Goal: Task Accomplishment & Management: Manage account settings

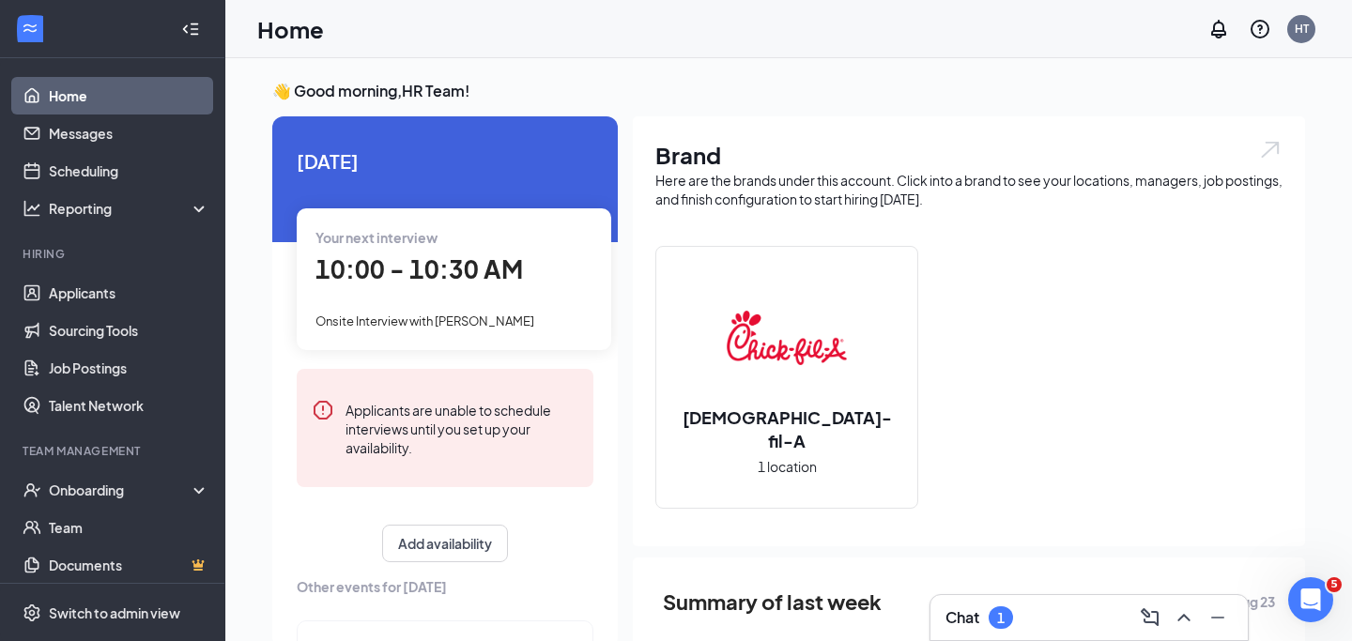
click at [1055, 623] on div "Chat 1" at bounding box center [1088, 618] width 287 height 30
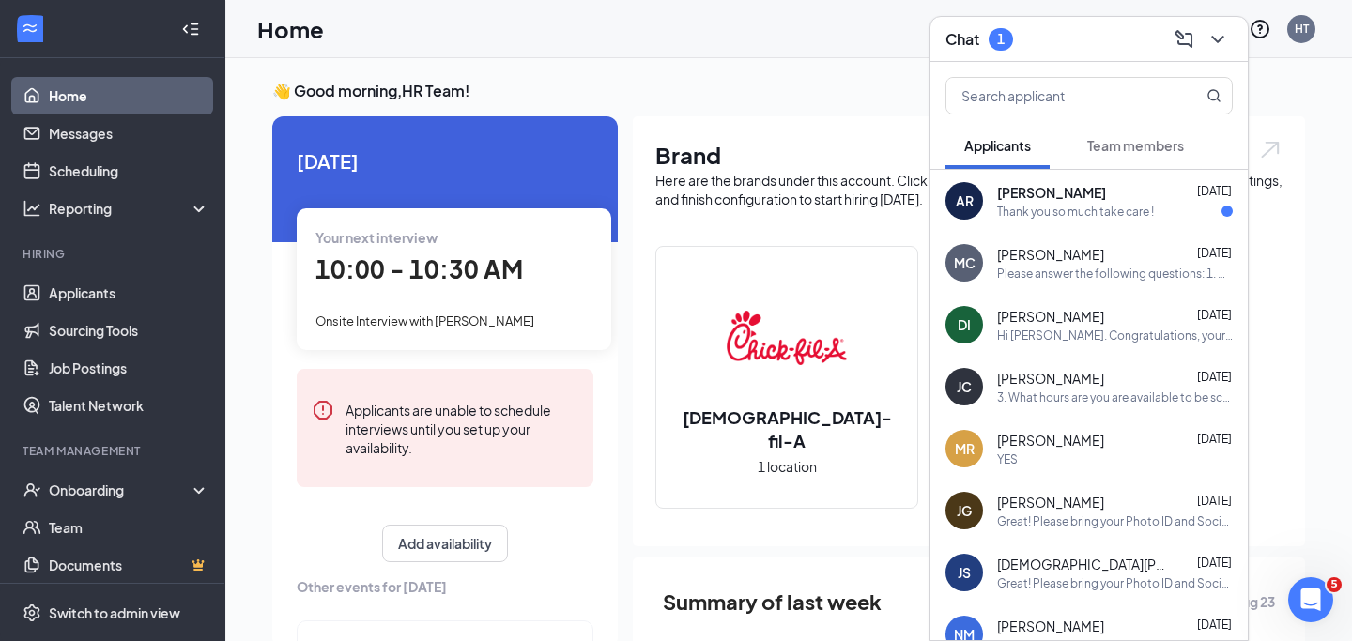
click at [1098, 202] on div "[PERSON_NAME] [DATE] Thank you so much take care !" at bounding box center [1115, 201] width 236 height 37
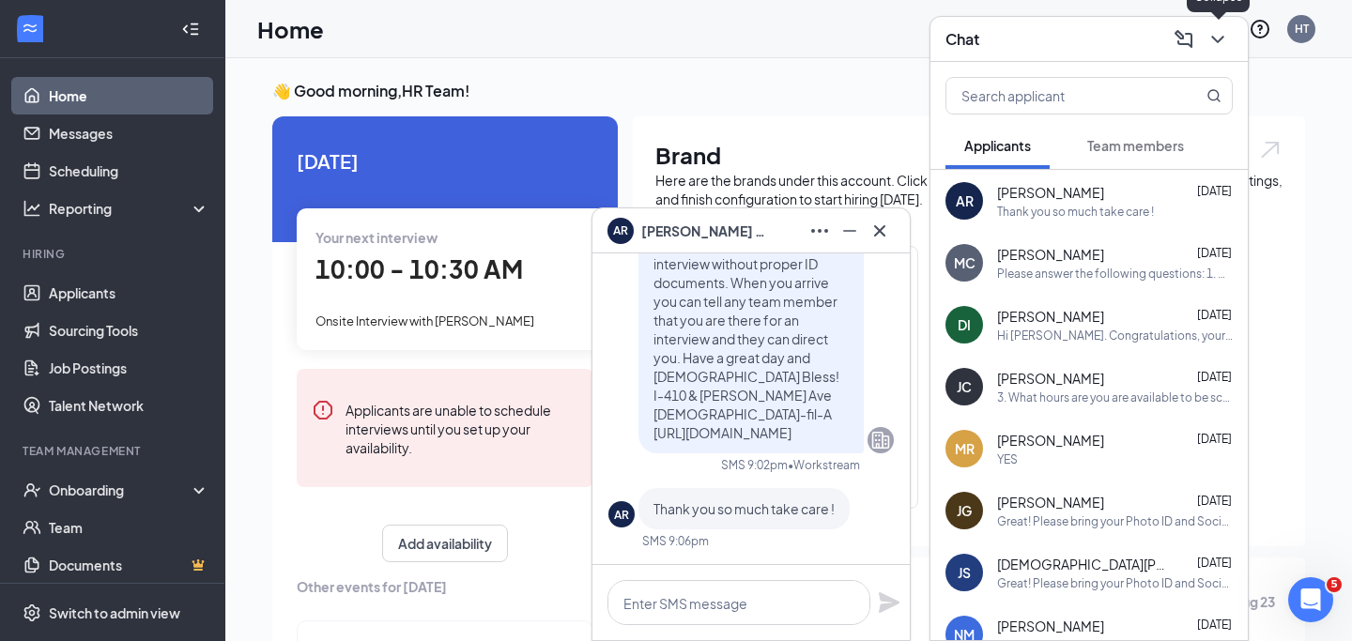
click at [1216, 39] on icon "ChevronDown" at bounding box center [1217, 40] width 12 height 8
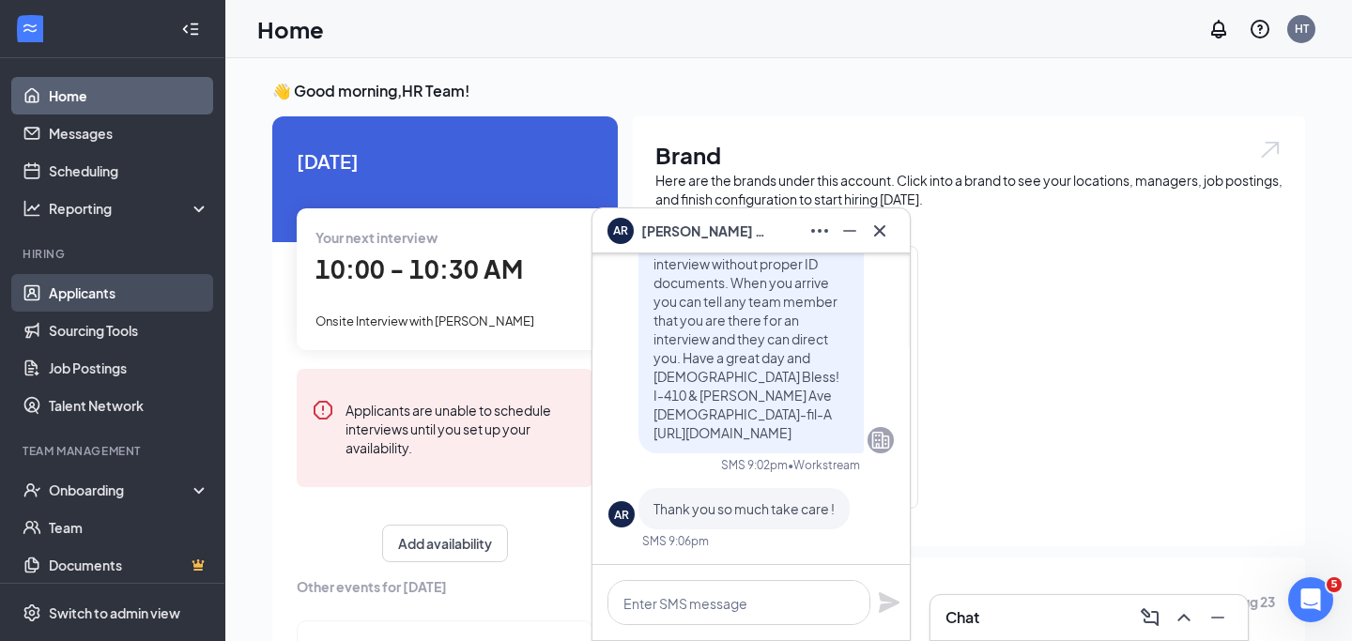
click at [106, 283] on link "Applicants" at bounding box center [129, 293] width 161 height 38
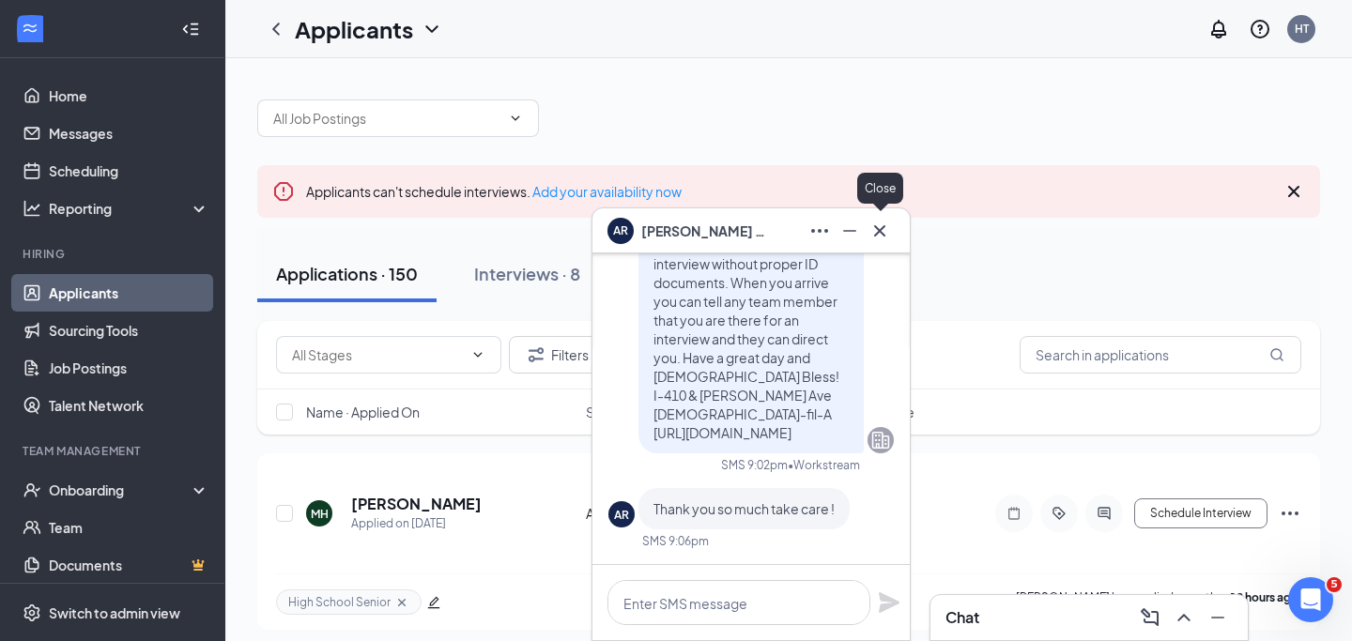
click at [884, 238] on icon "Cross" at bounding box center [879, 231] width 23 height 23
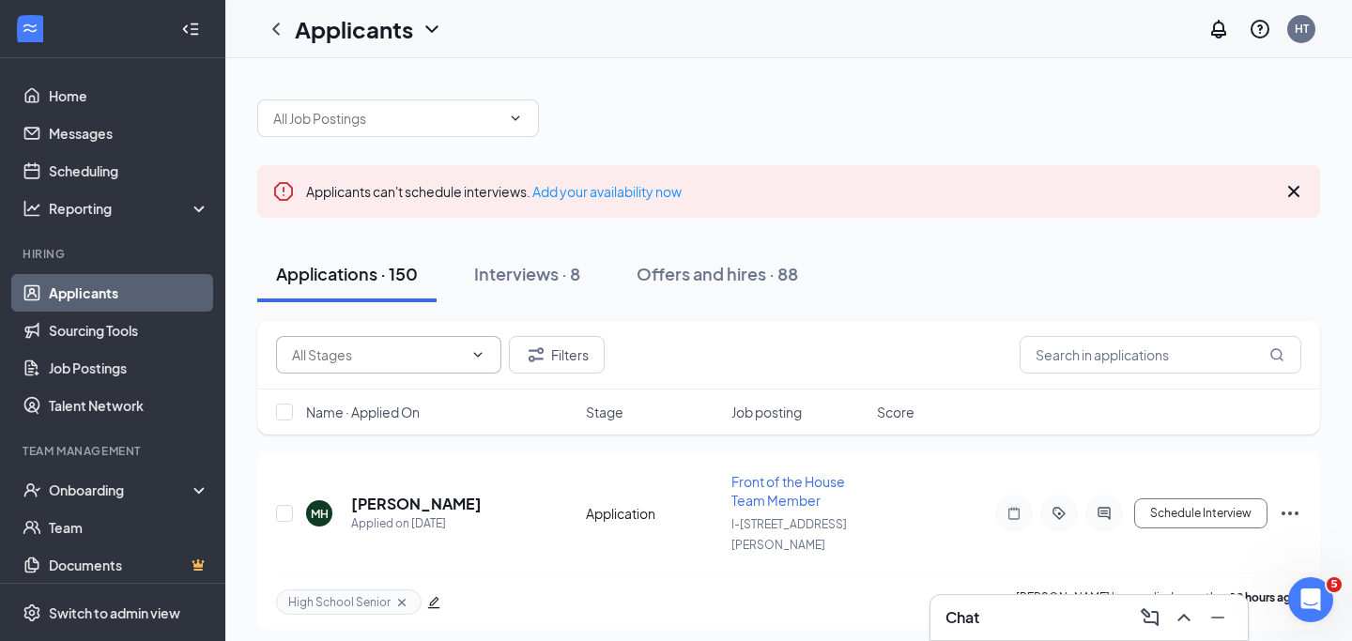
click at [478, 358] on icon "ChevronDown" at bounding box center [477, 354] width 15 height 15
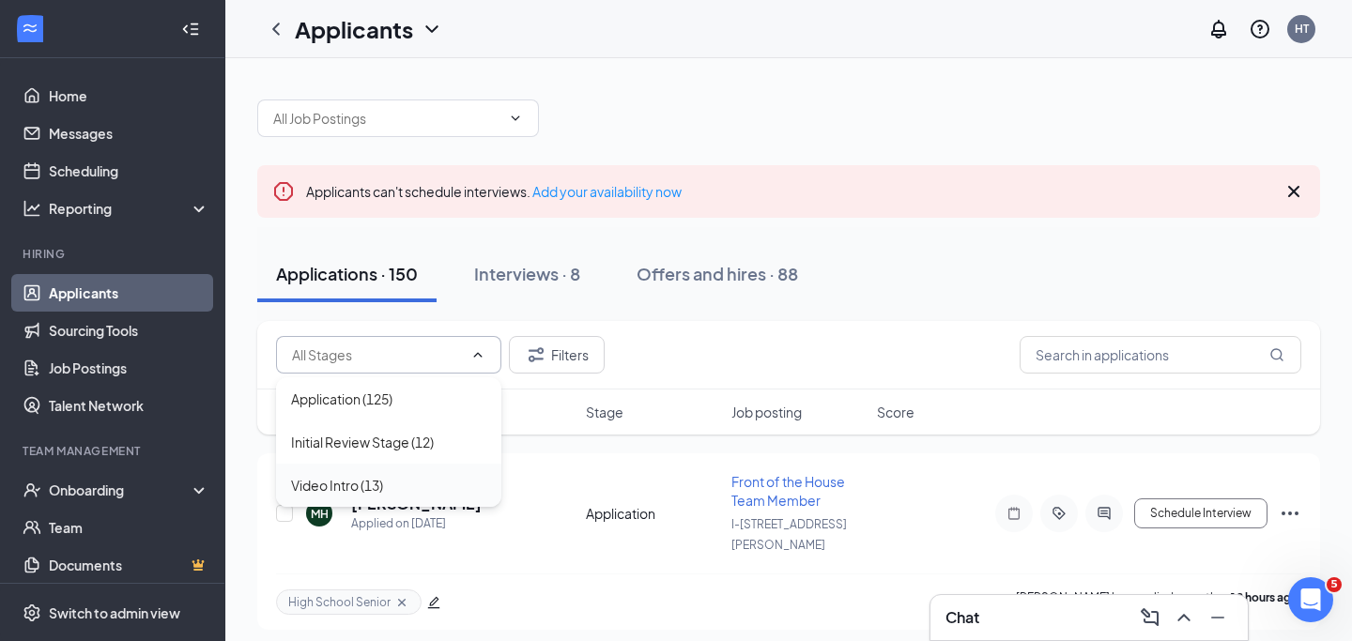
click at [391, 488] on div "Video Intro (13)" at bounding box center [388, 485] width 195 height 21
type input "Video Intro (13)"
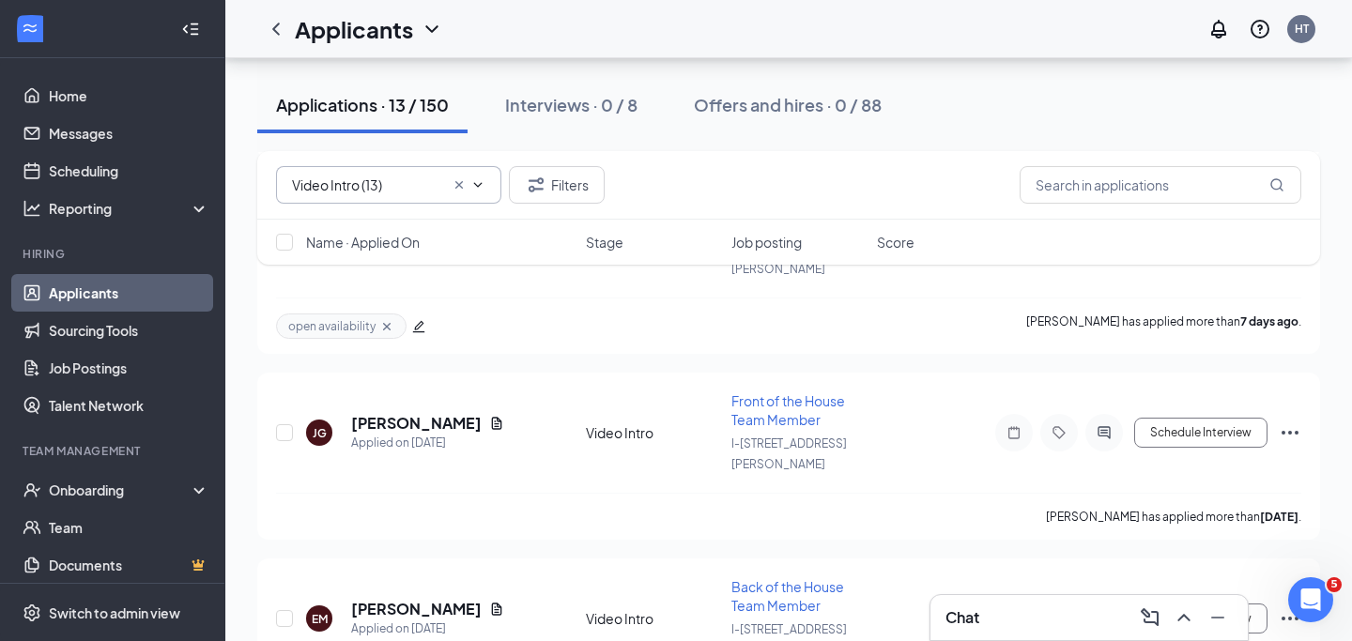
scroll to position [512, 0]
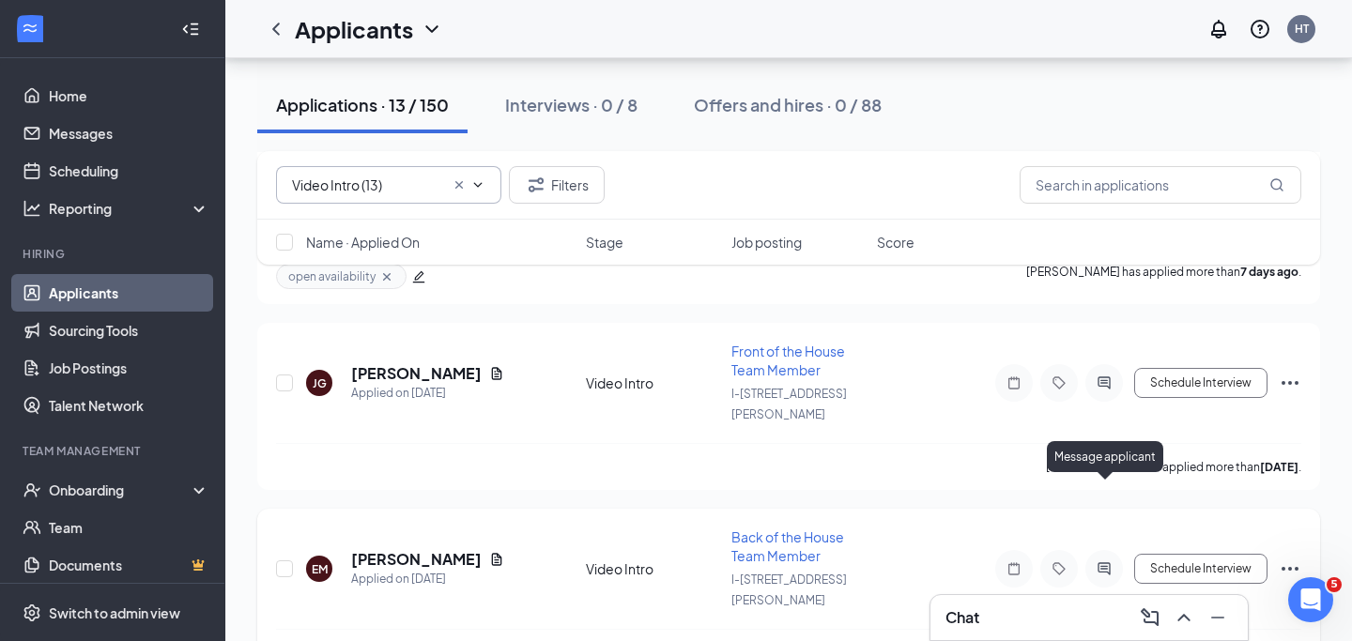
click at [1093, 561] on icon "ActiveChat" at bounding box center [1104, 568] width 23 height 15
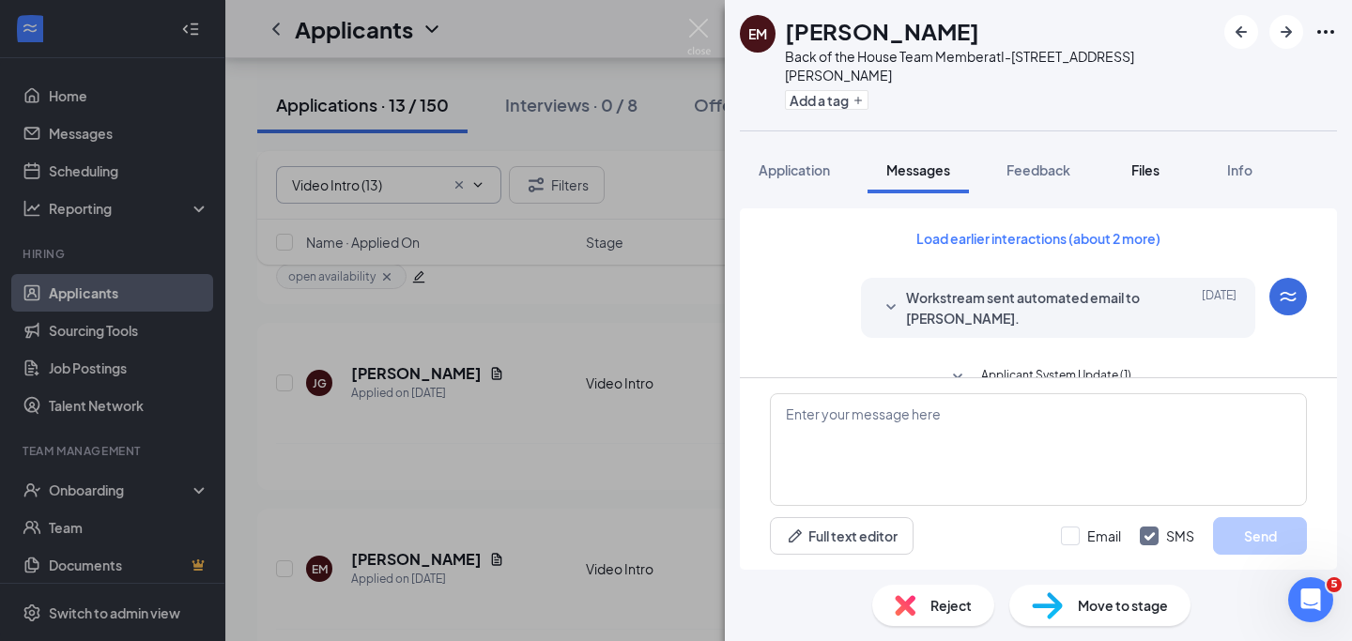
click at [1154, 161] on span "Files" at bounding box center [1145, 169] width 28 height 17
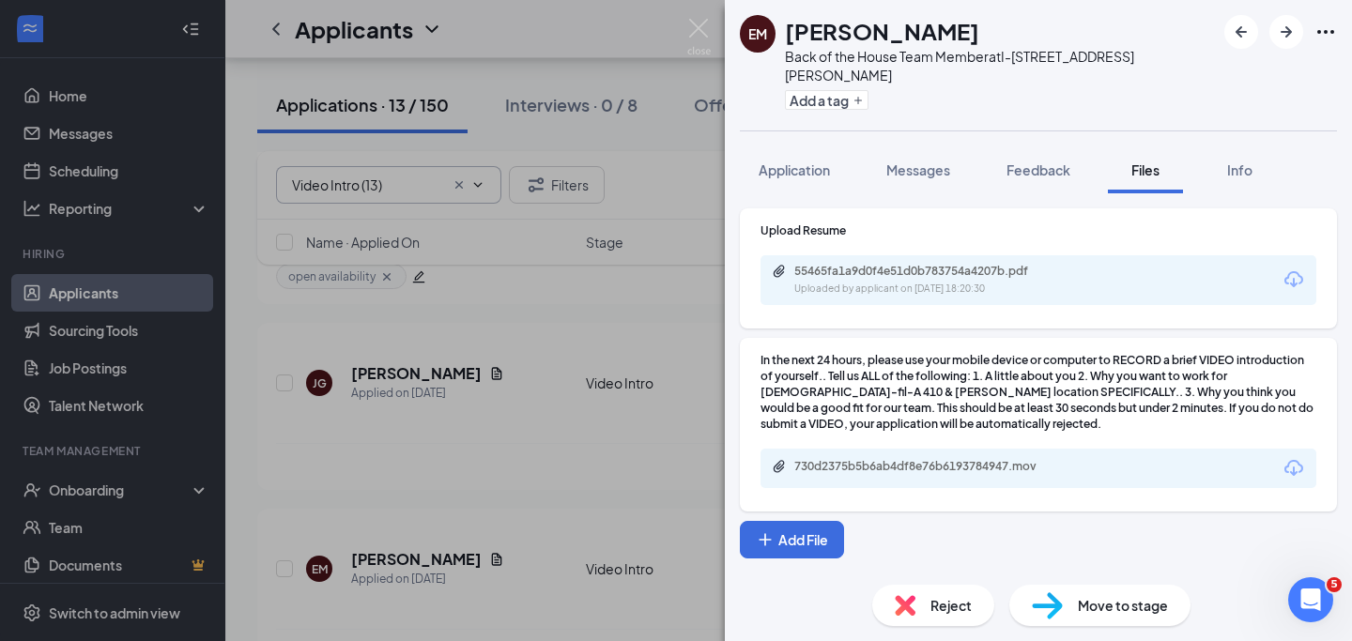
click at [1081, 449] on div "730d2375b5b6ab4df8e76b6193784947.mov" at bounding box center [1038, 468] width 556 height 39
click at [1287, 460] on icon "Download" at bounding box center [1293, 468] width 19 height 16
click at [698, 25] on img at bounding box center [698, 37] width 23 height 37
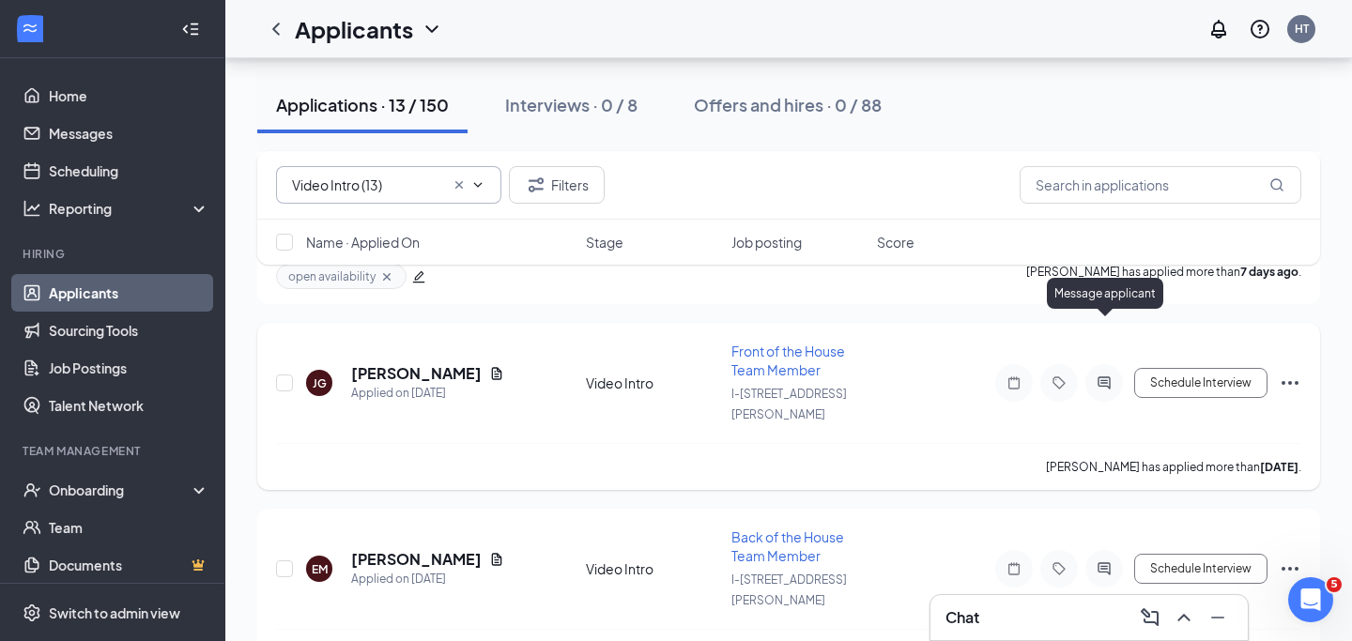
click at [1109, 376] on icon "ActiveChat" at bounding box center [1103, 382] width 12 height 12
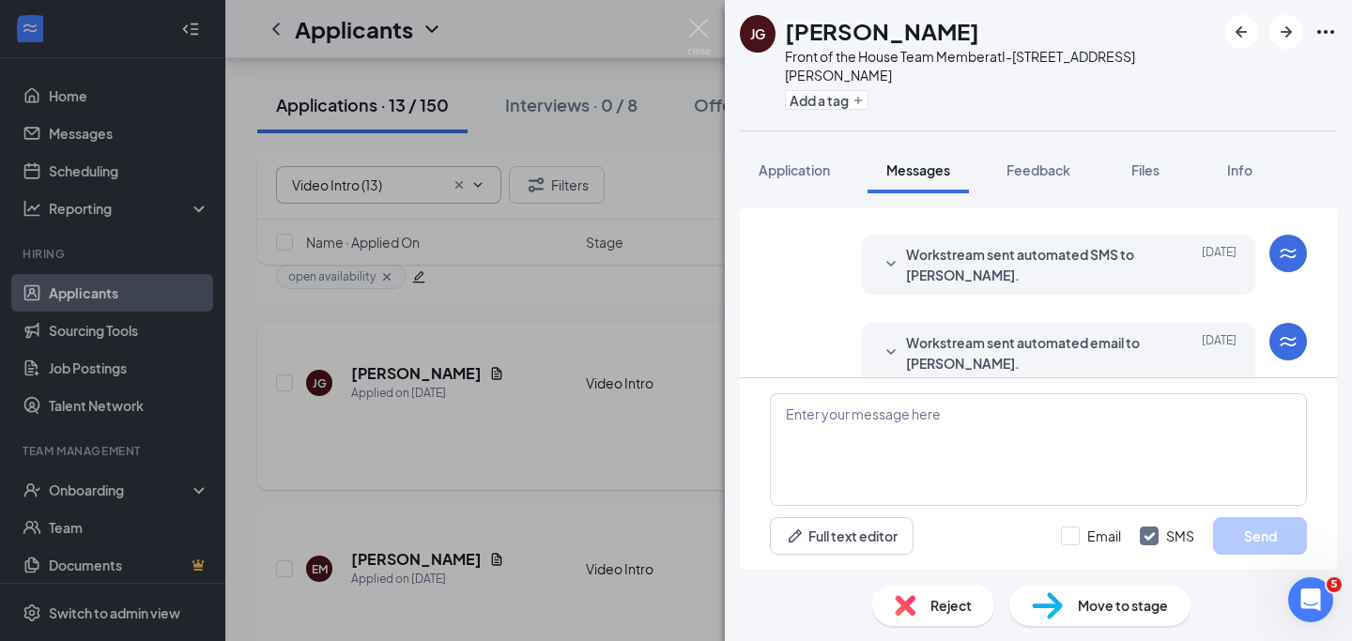
scroll to position [1194, 0]
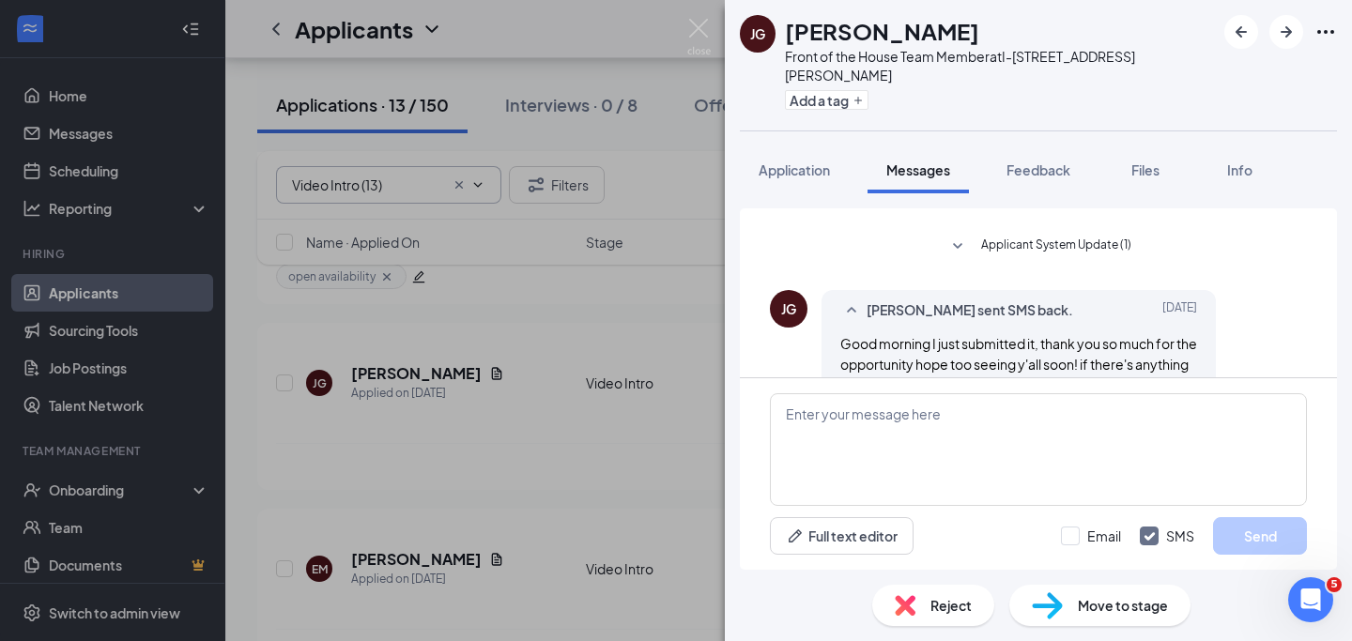
scroll to position [1194, 0]
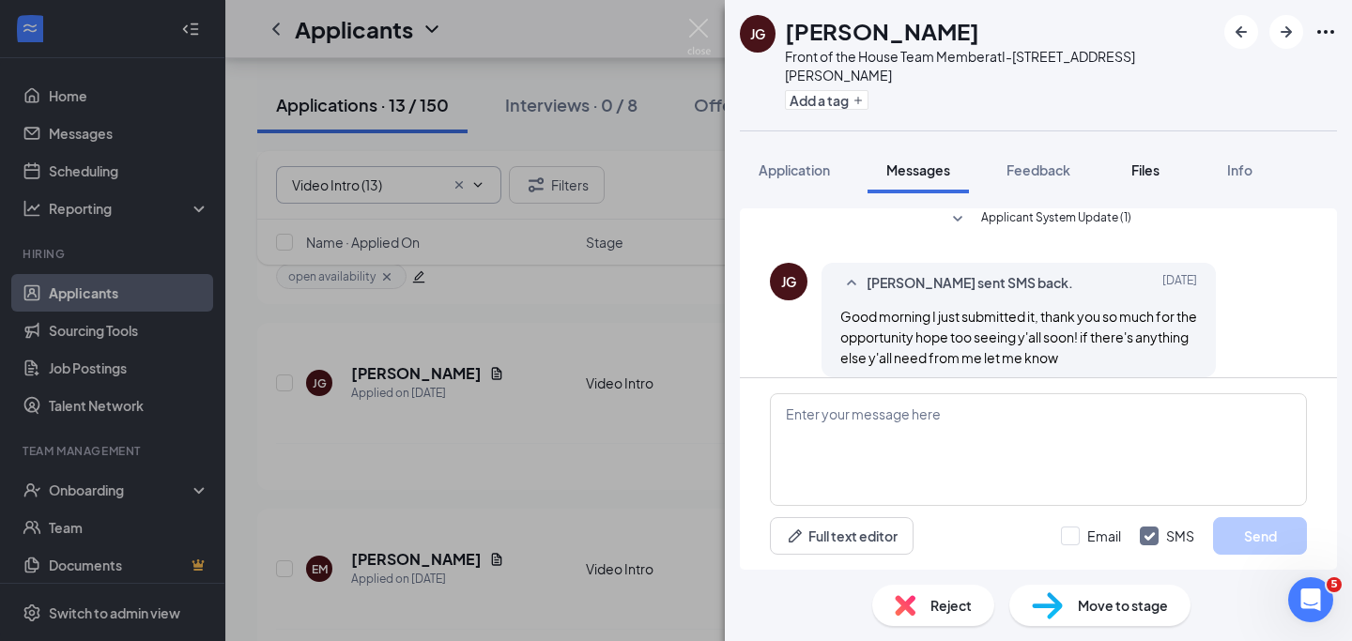
click at [1142, 161] on span "Files" at bounding box center [1145, 169] width 28 height 17
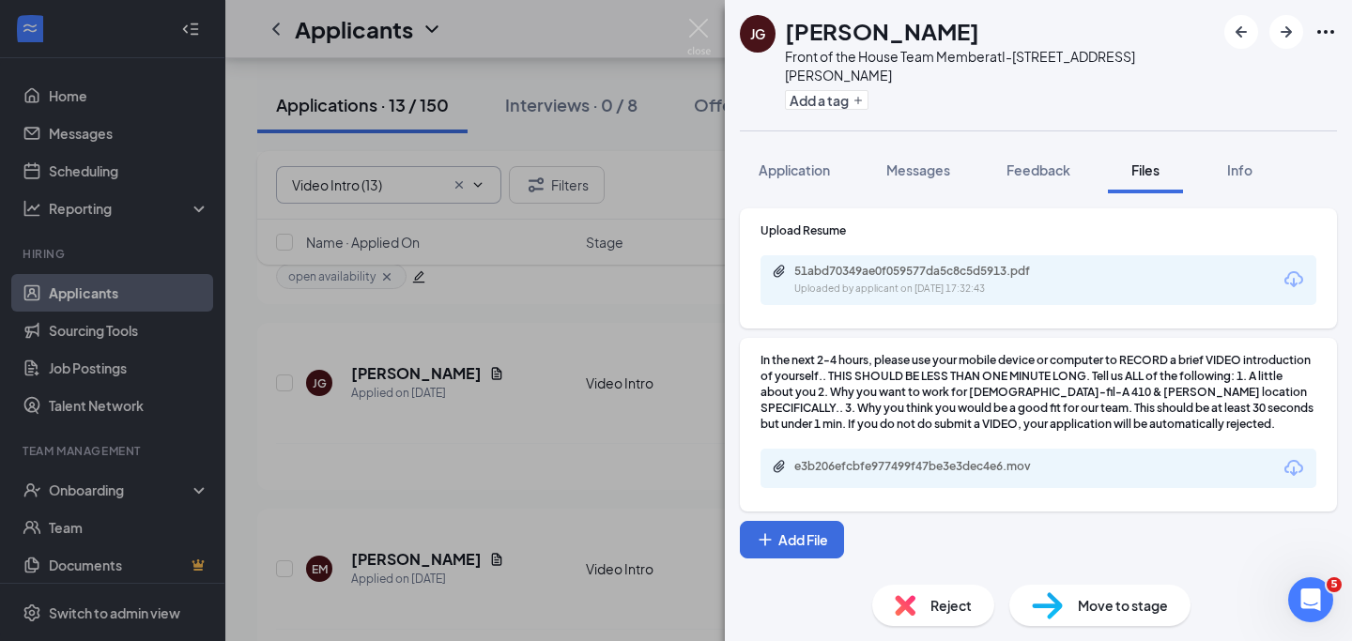
click at [1294, 457] on icon "Download" at bounding box center [1293, 468] width 23 height 23
click at [1297, 457] on icon "Download" at bounding box center [1293, 468] width 23 height 23
click at [698, 27] on img at bounding box center [698, 37] width 23 height 37
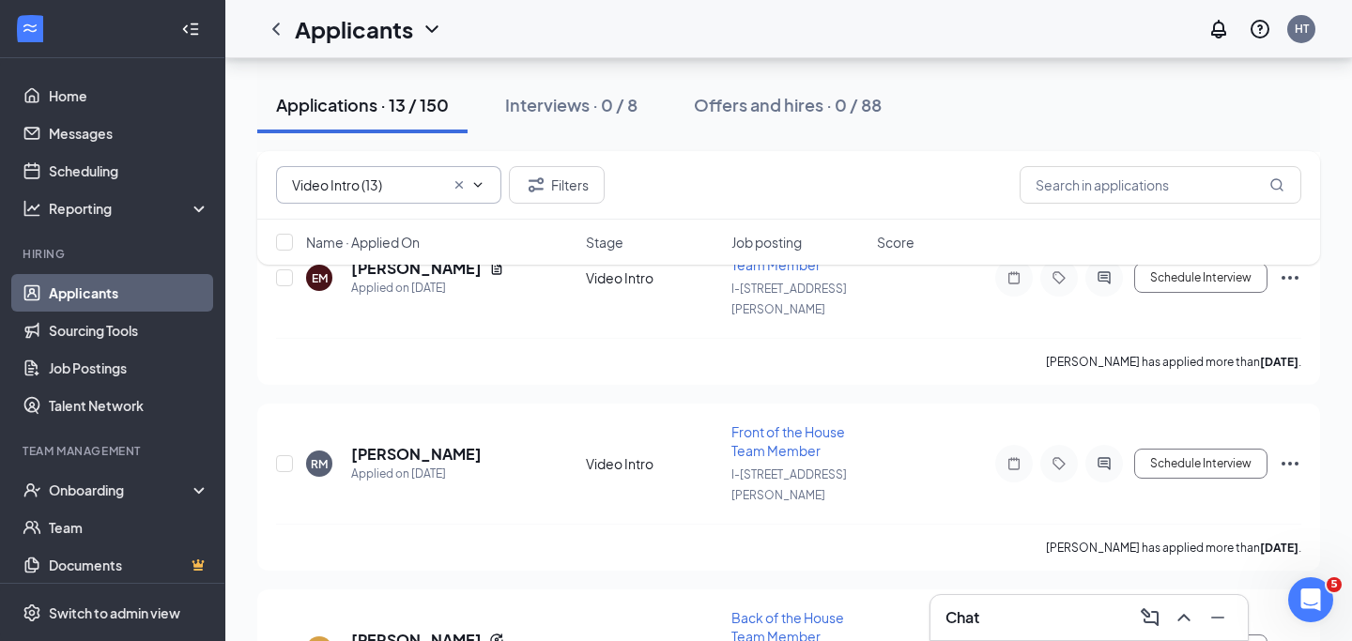
scroll to position [914, 0]
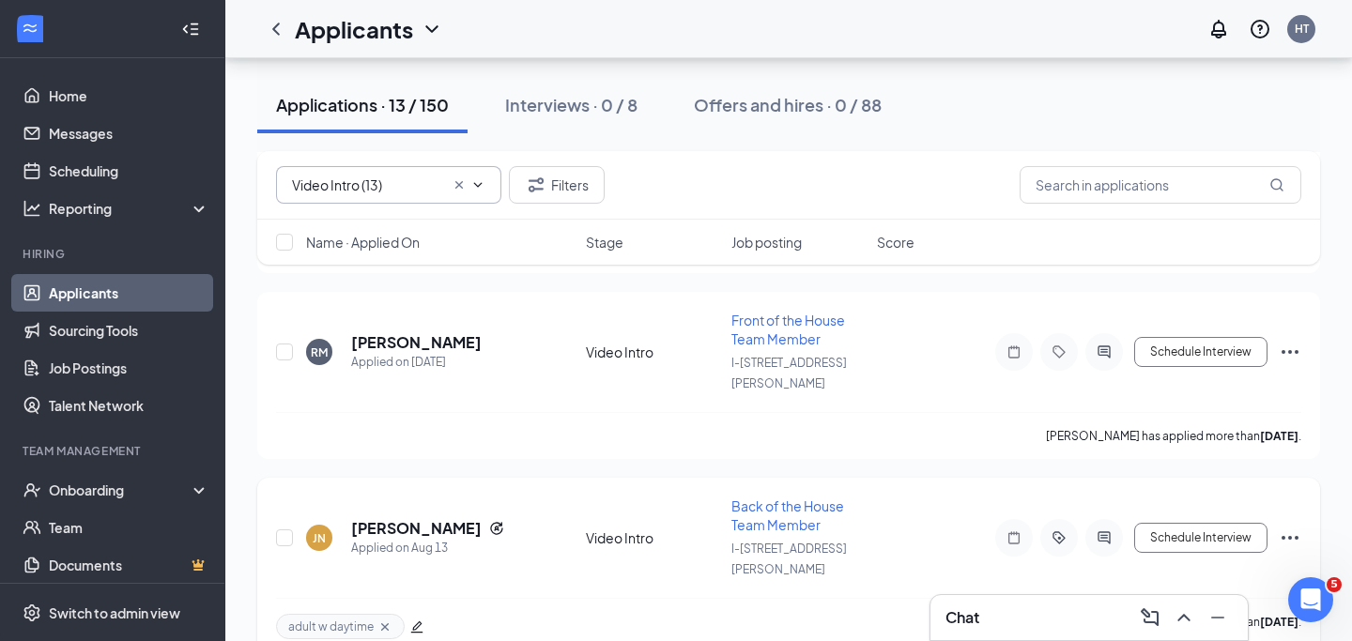
click at [1101, 531] on icon "ActiveChat" at bounding box center [1103, 537] width 12 height 12
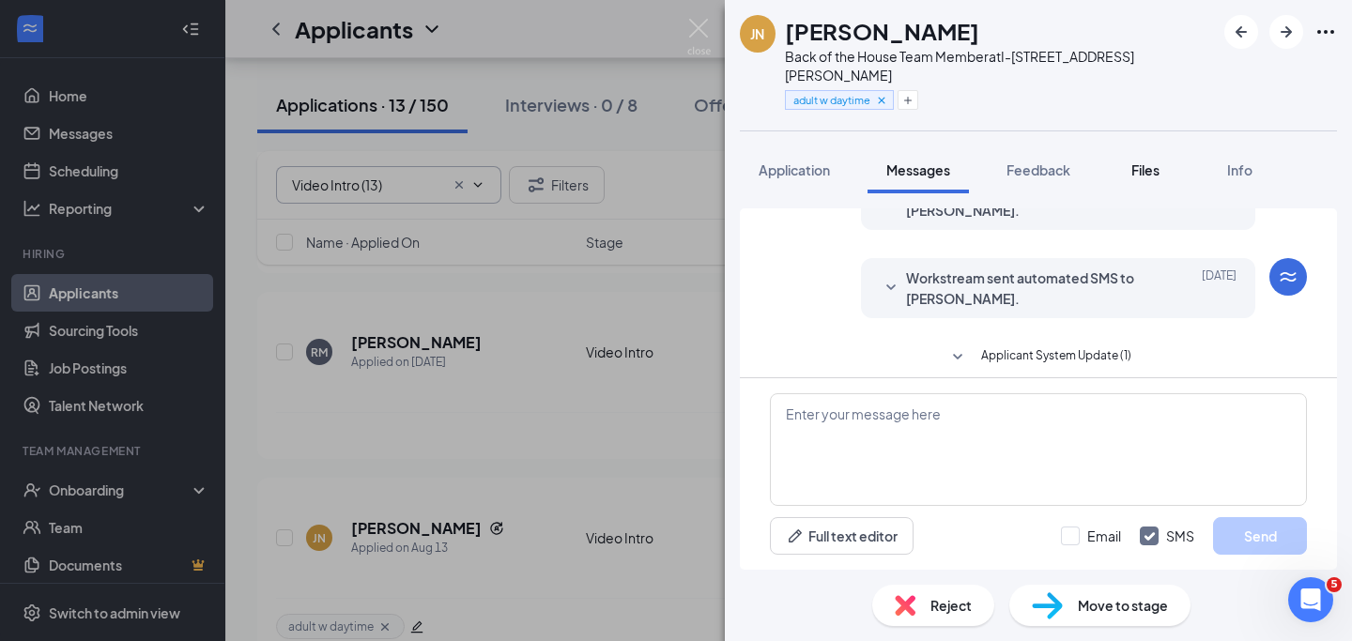
scroll to position [967, 0]
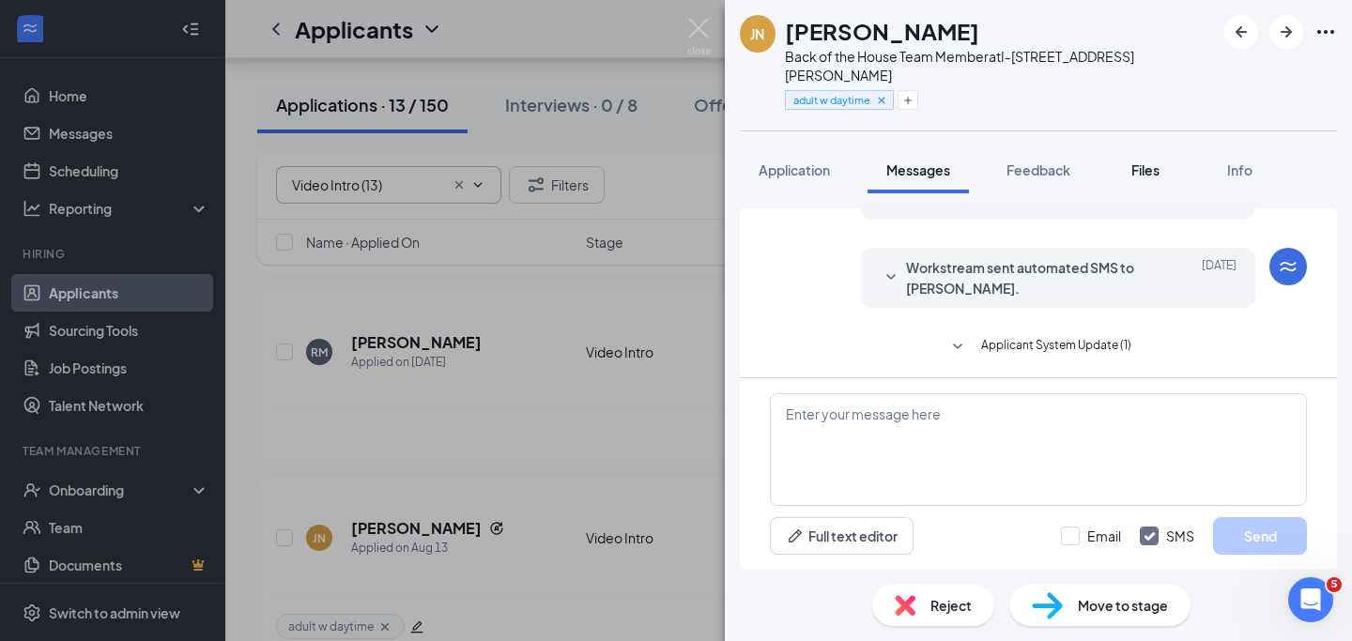
click at [1154, 161] on span "Files" at bounding box center [1145, 169] width 28 height 17
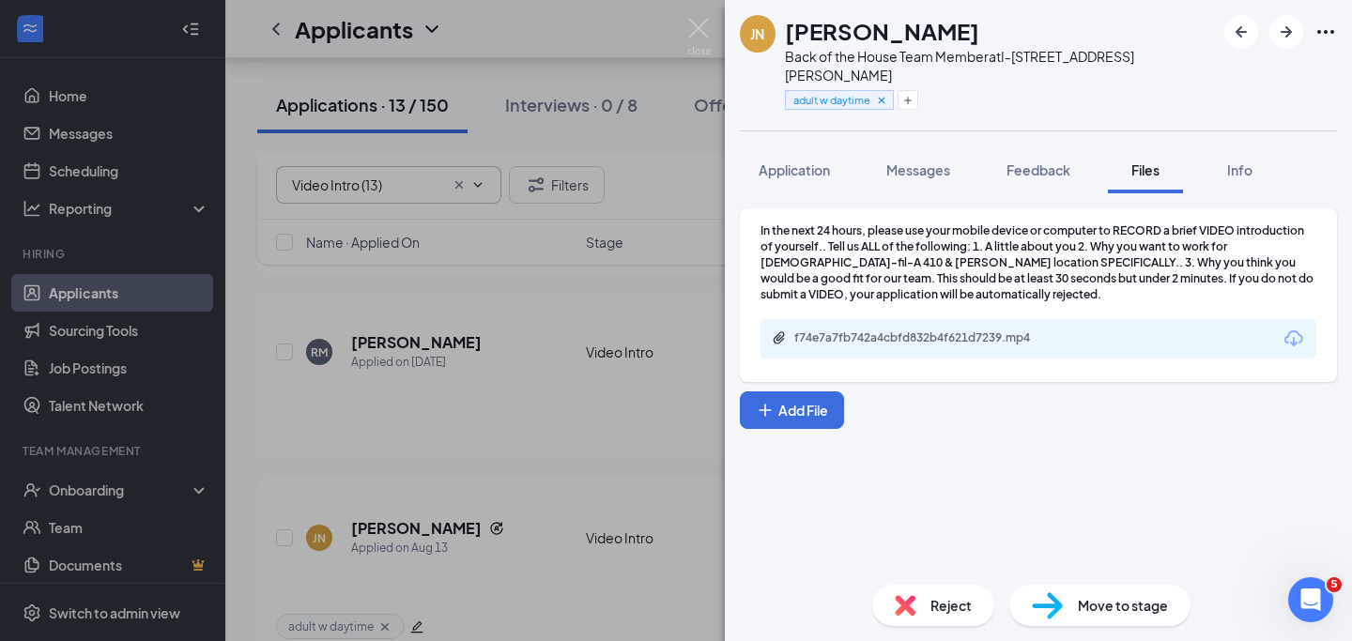
click at [1287, 328] on icon "Download" at bounding box center [1293, 339] width 23 height 23
click at [698, 33] on img at bounding box center [698, 37] width 23 height 37
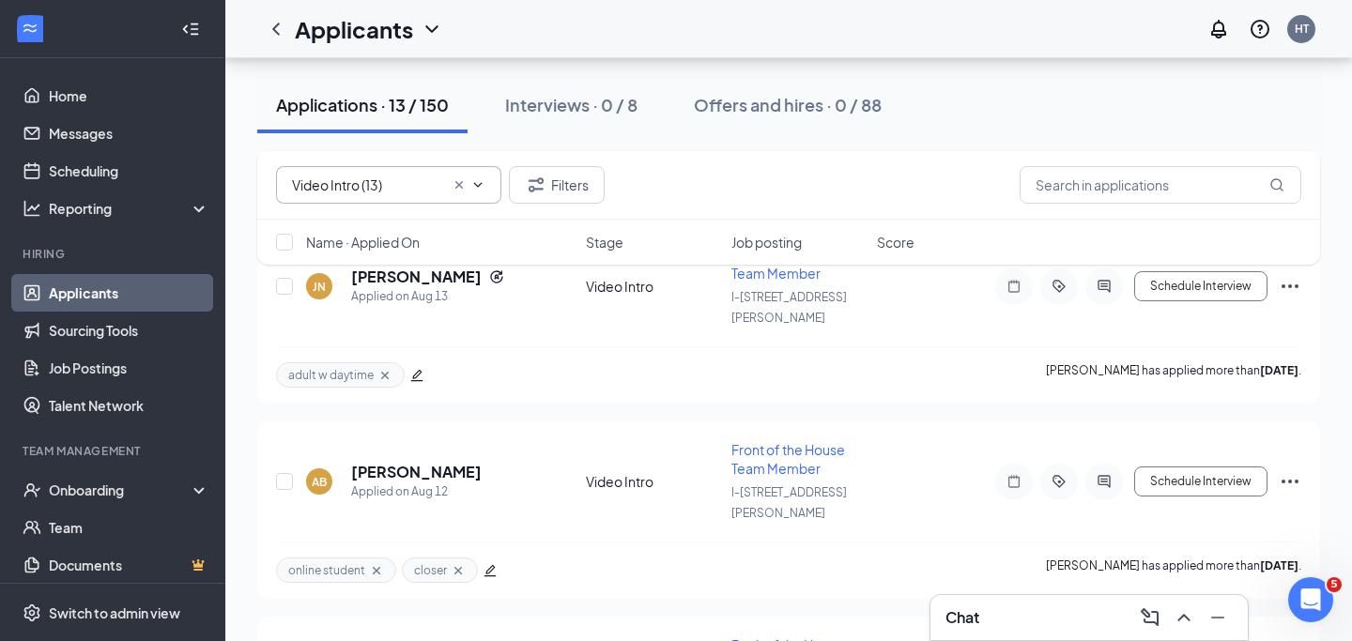
scroll to position [1151, 0]
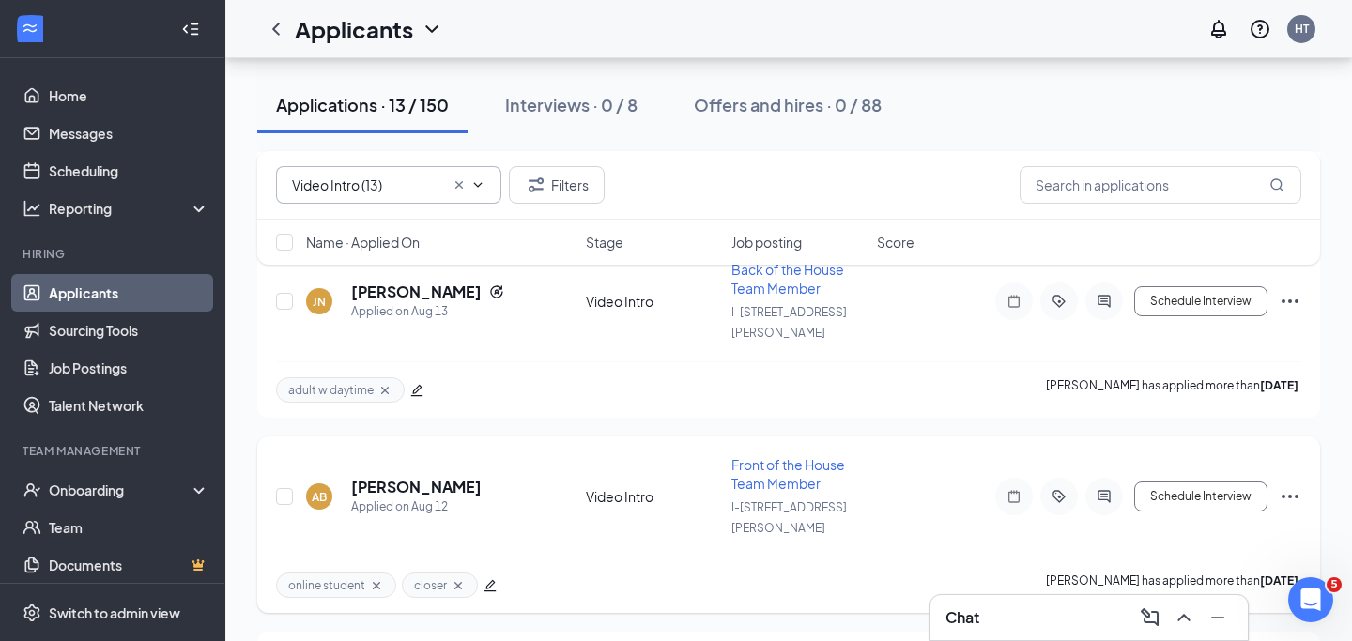
click at [1104, 489] on icon "ActiveChat" at bounding box center [1104, 496] width 23 height 15
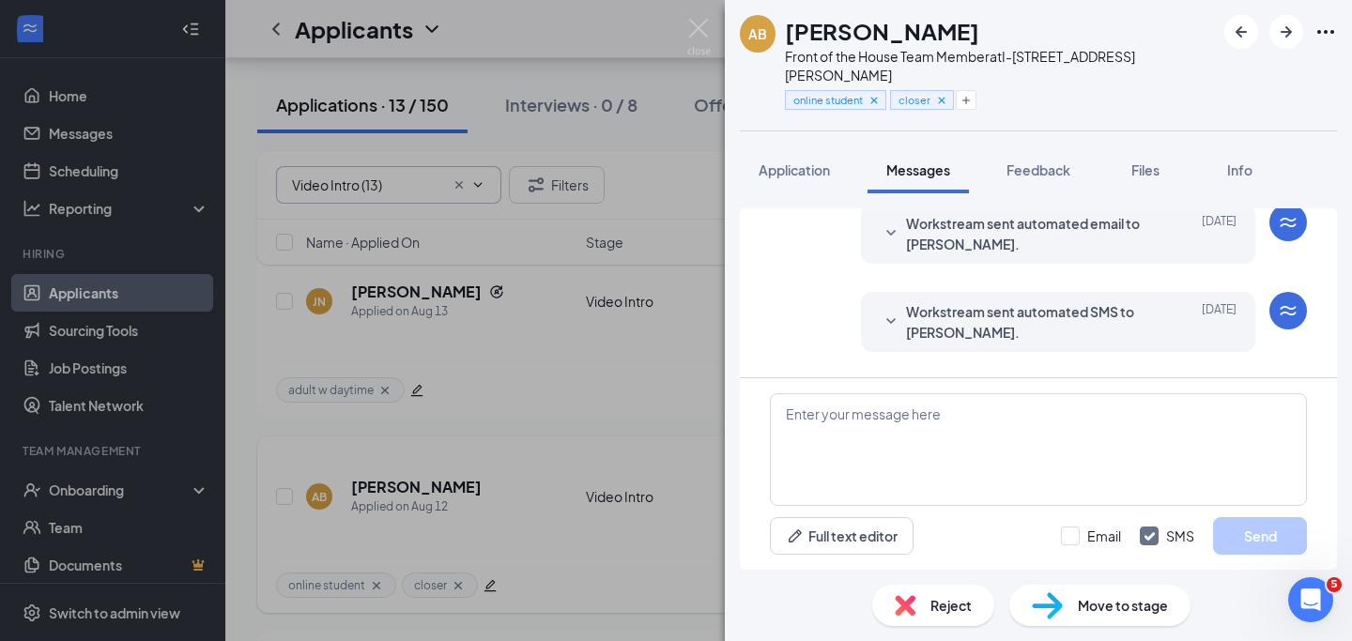
scroll to position [811, 0]
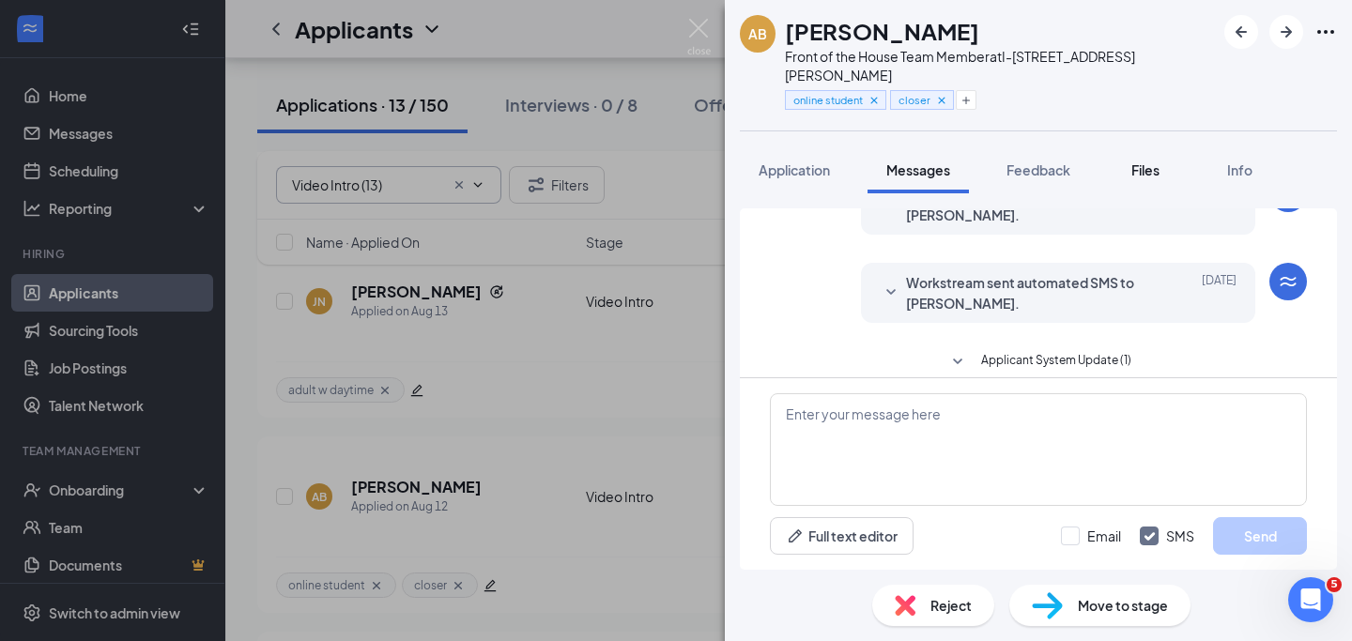
click at [1162, 161] on div "Files" at bounding box center [1146, 170] width 38 height 19
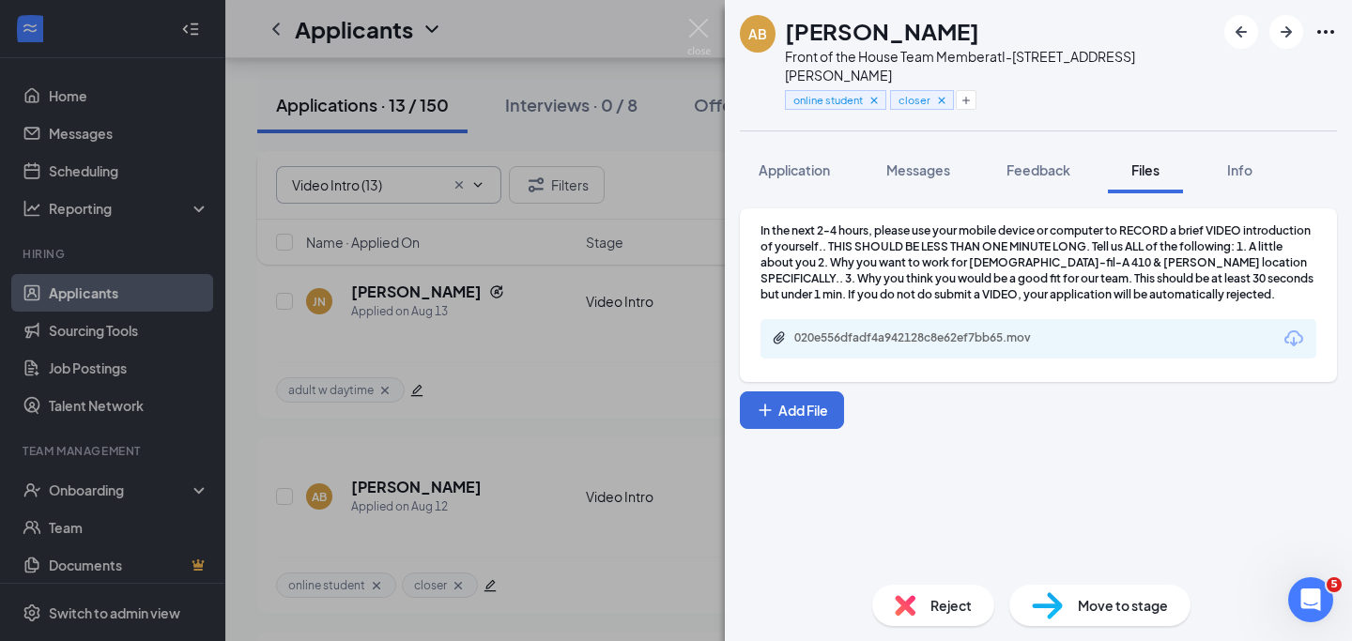
click at [1172, 328] on div "020e556dfadf4a942128c8e62ef7bb65.mov" at bounding box center [1038, 338] width 556 height 39
click at [1286, 328] on icon "Download" at bounding box center [1293, 339] width 23 height 23
click at [705, 26] on img at bounding box center [698, 37] width 23 height 37
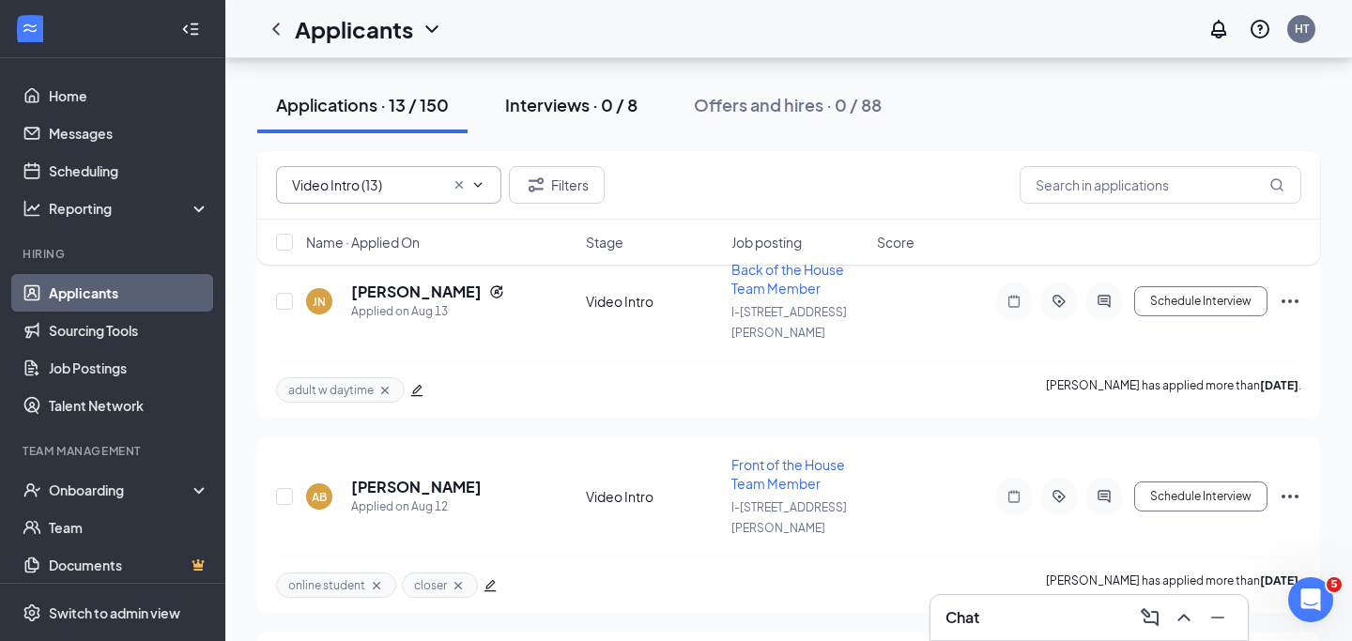
click at [558, 104] on div "Interviews · 0 / 8" at bounding box center [571, 104] width 132 height 23
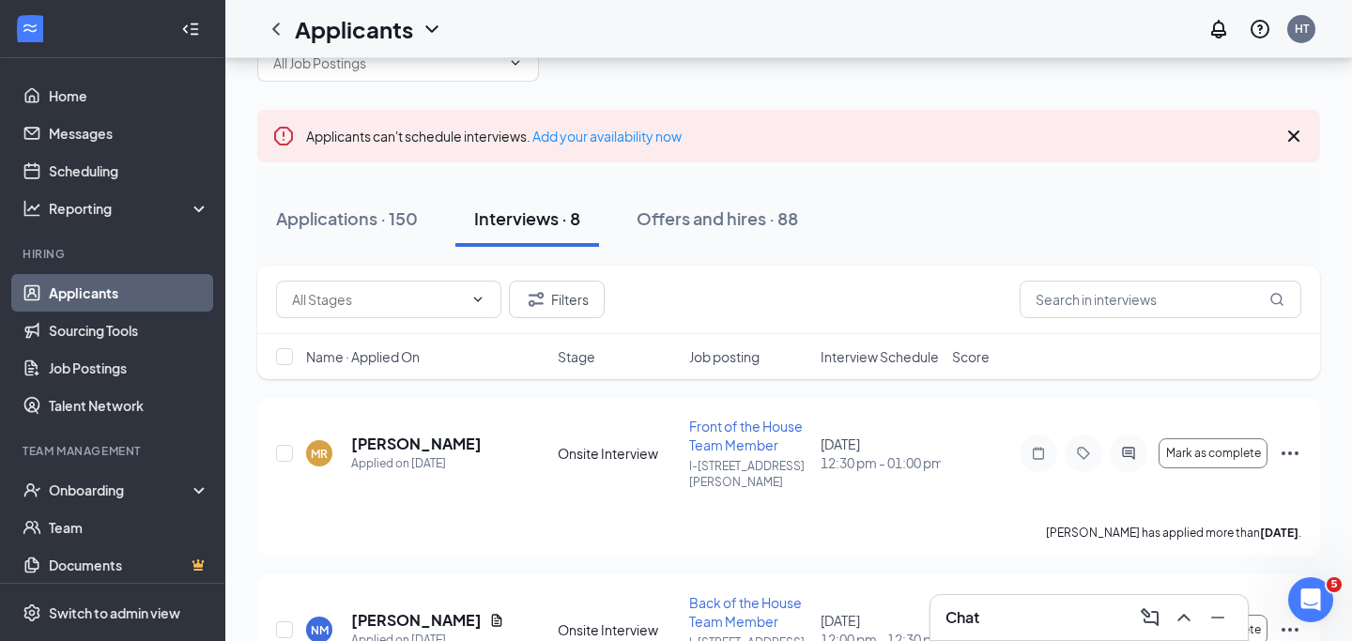
scroll to position [125, 0]
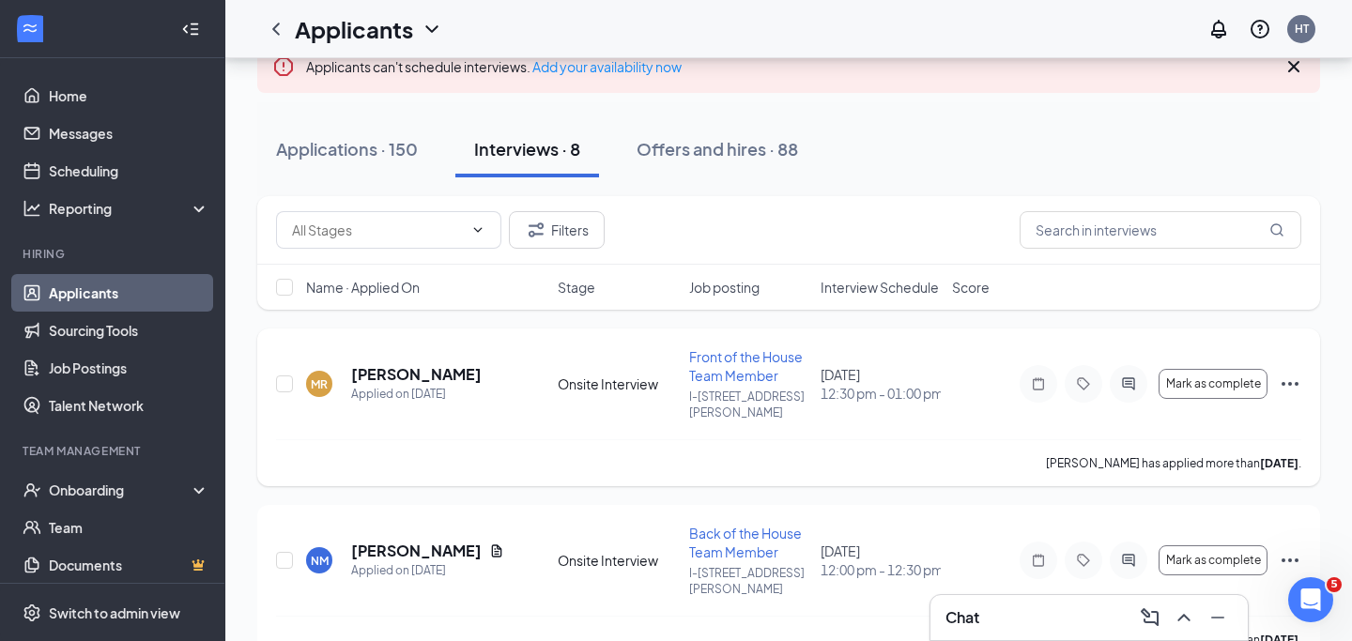
click at [1127, 376] on icon "ActiveChat" at bounding box center [1128, 383] width 23 height 15
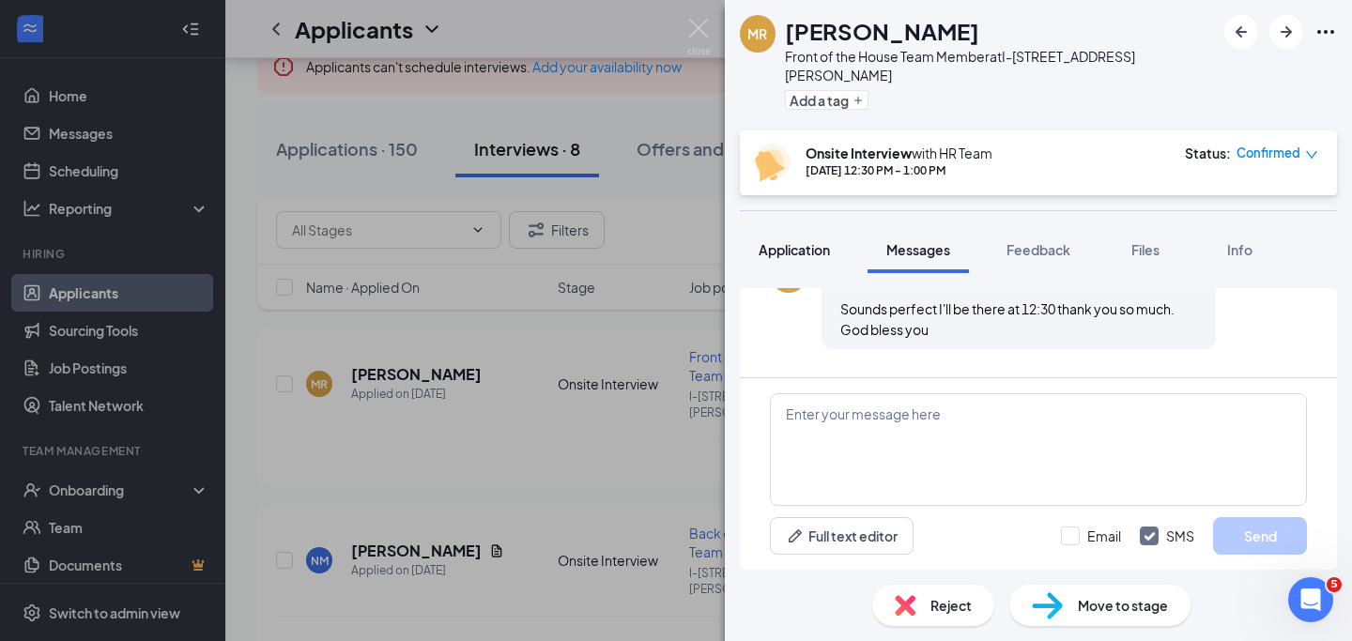
click at [824, 241] on span "Application" at bounding box center [794, 249] width 71 height 17
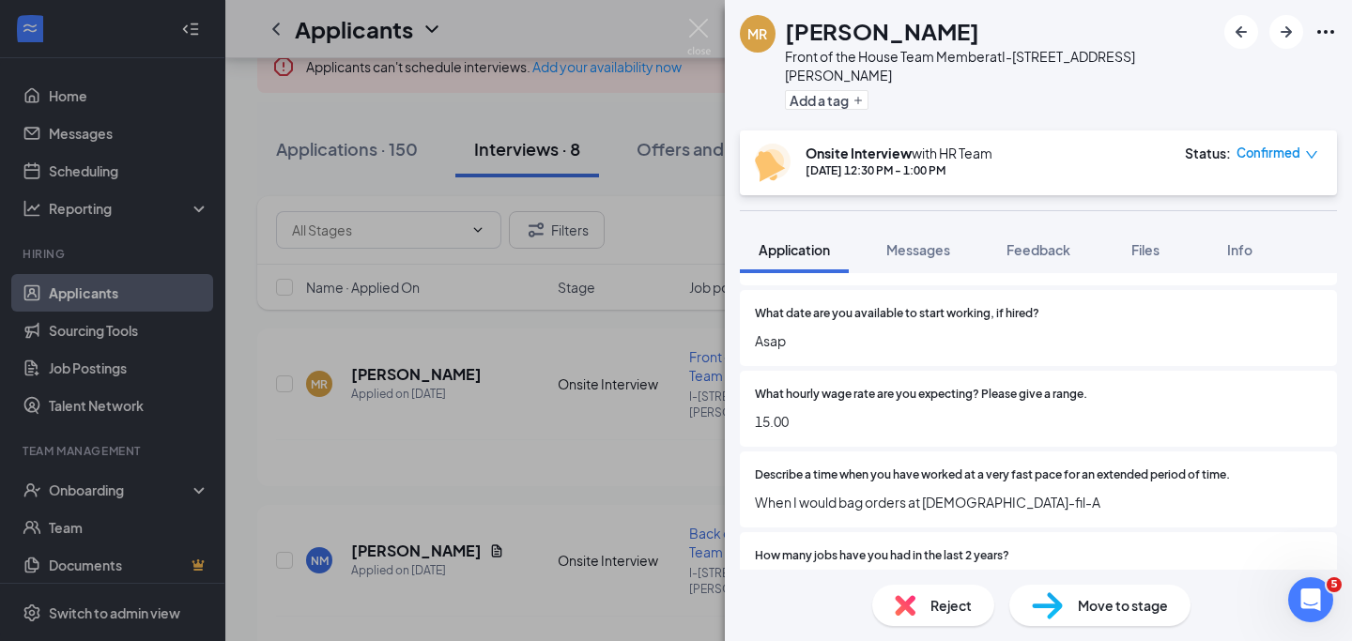
scroll to position [1778, 0]
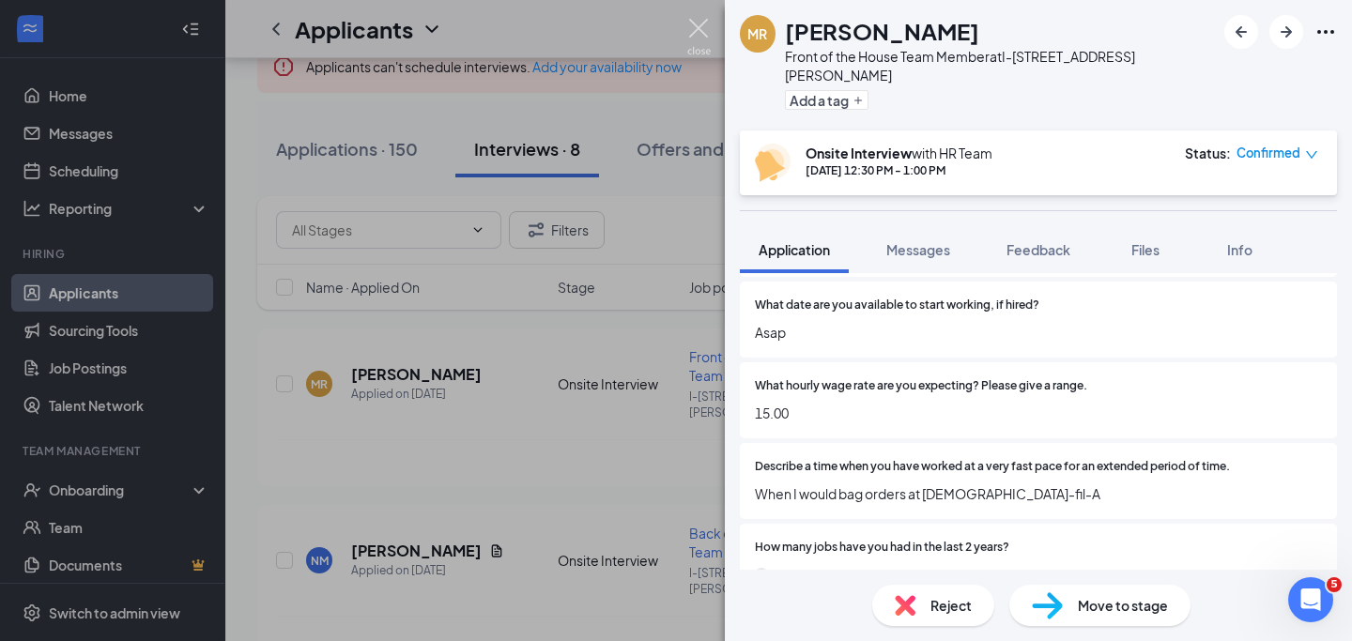
click at [702, 20] on img at bounding box center [698, 37] width 23 height 37
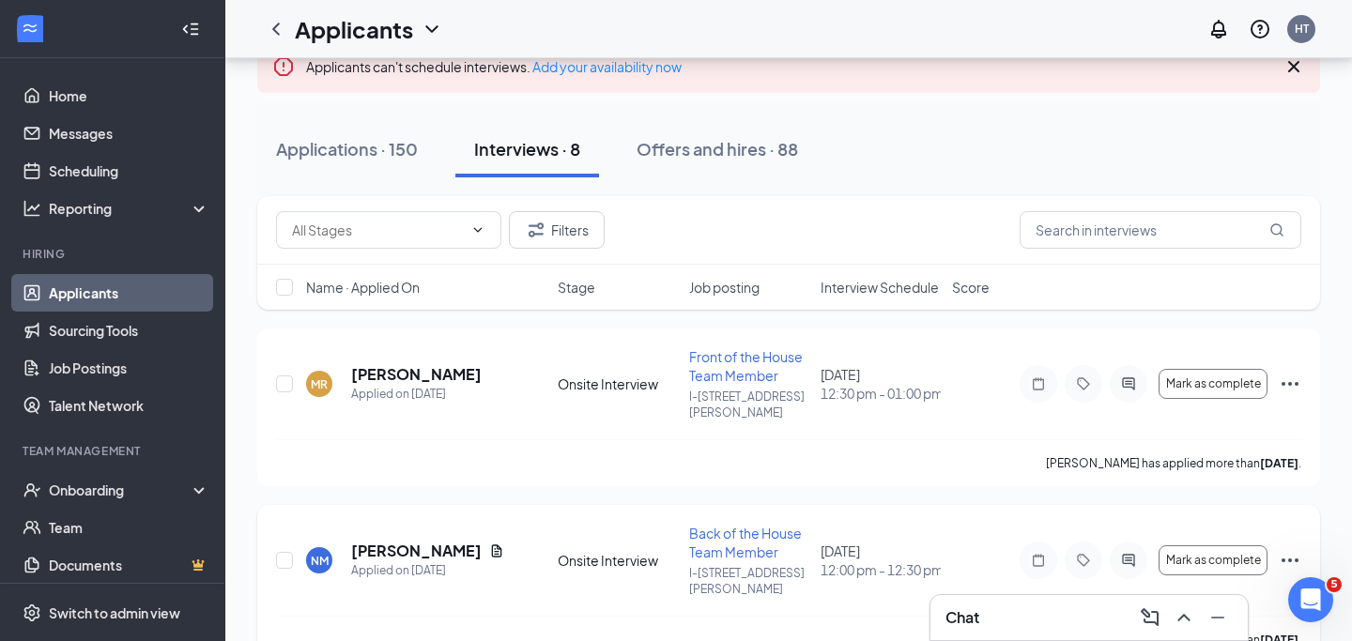
click at [1127, 542] on div at bounding box center [1129, 561] width 38 height 38
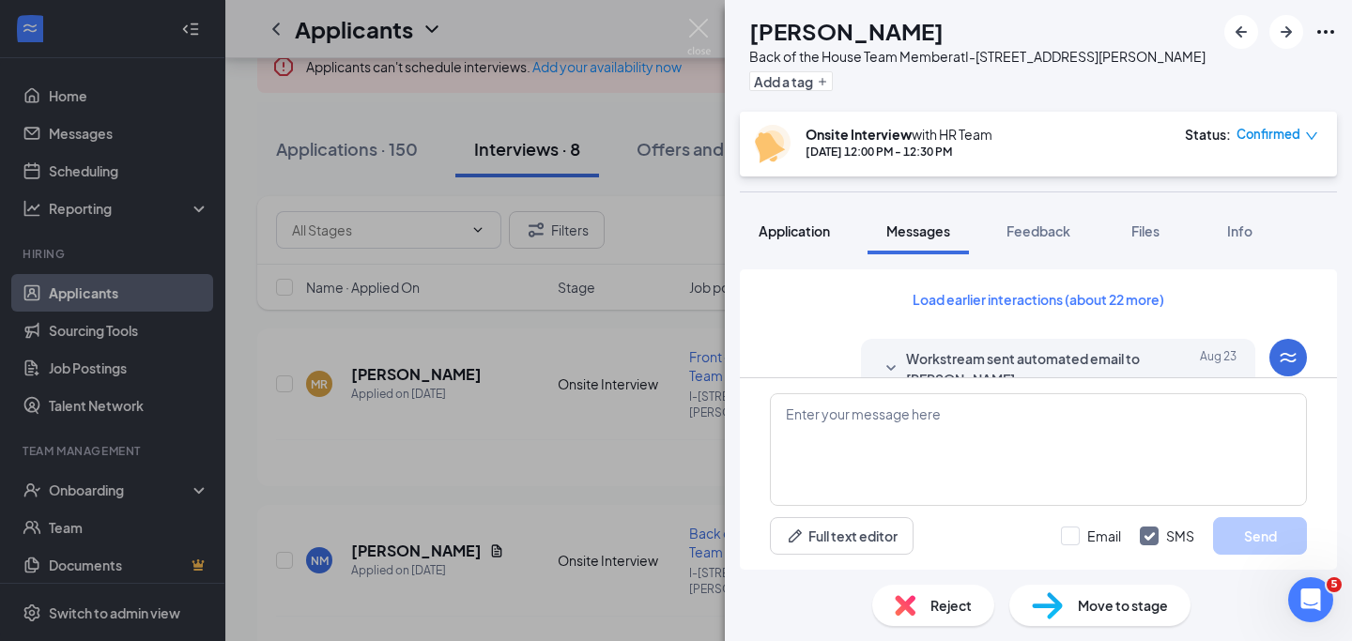
click at [794, 229] on span "Application" at bounding box center [794, 230] width 71 height 17
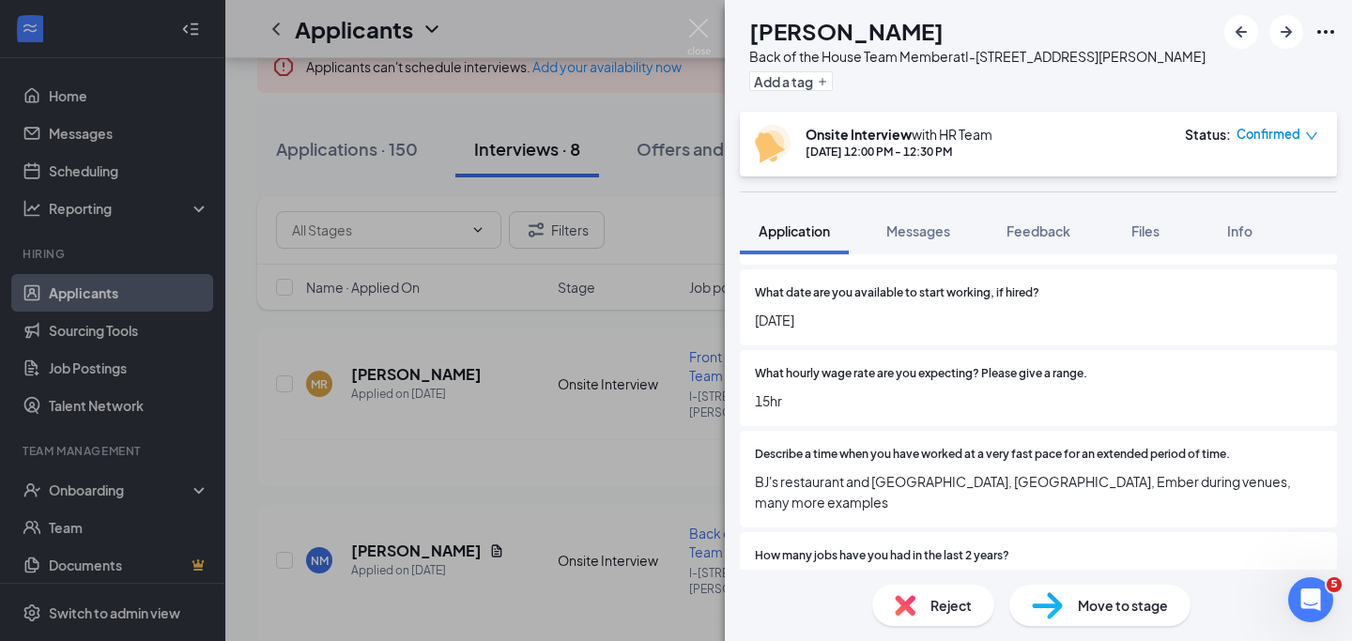
scroll to position [1766, 0]
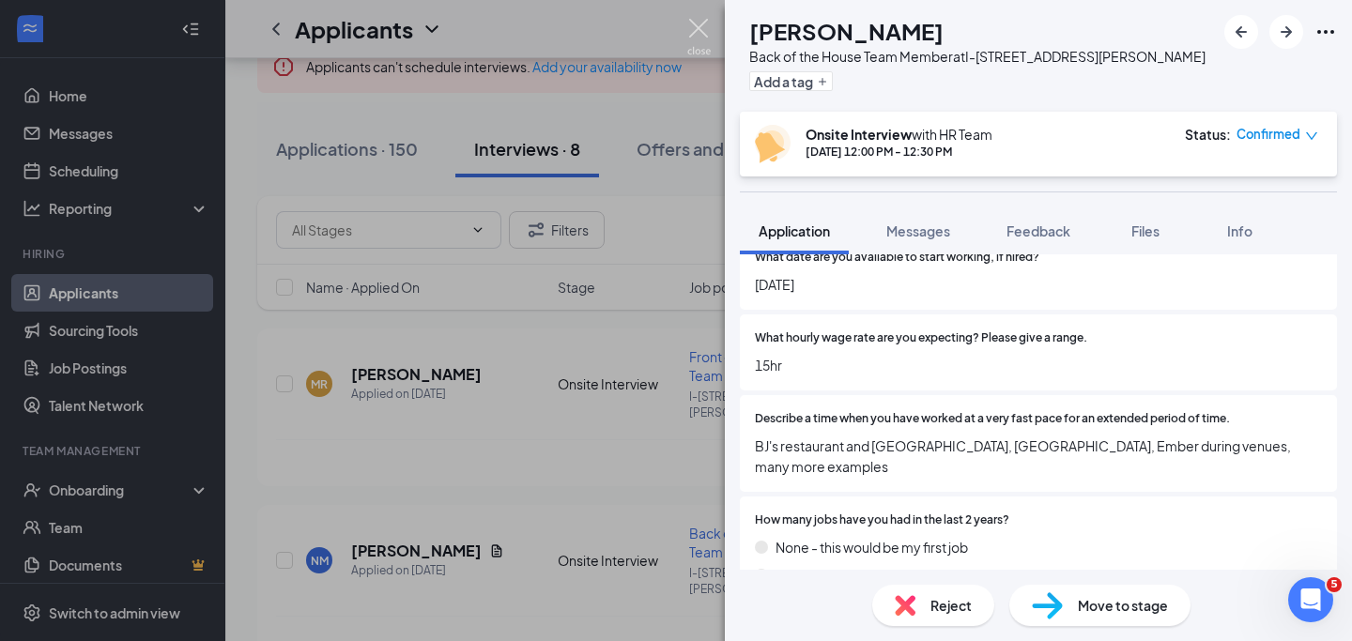
click at [698, 23] on img at bounding box center [698, 37] width 23 height 37
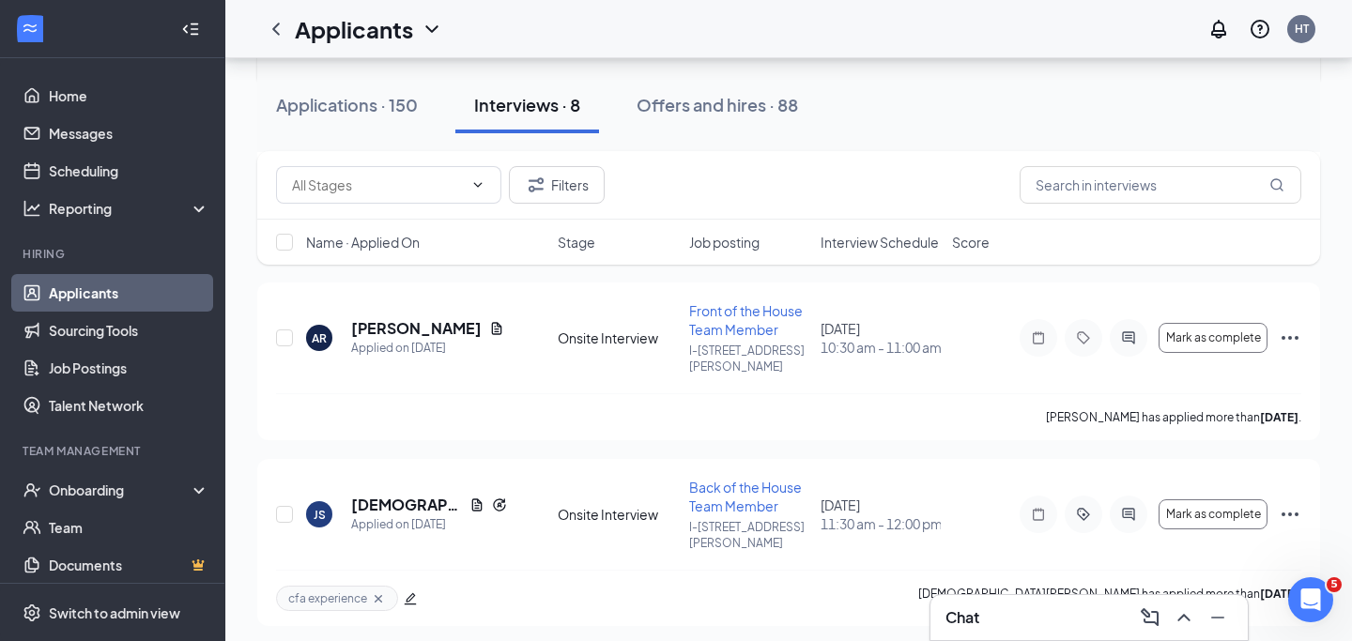
scroll to position [525, 0]
click at [1134, 506] on icon "ActiveChat" at bounding box center [1128, 513] width 23 height 15
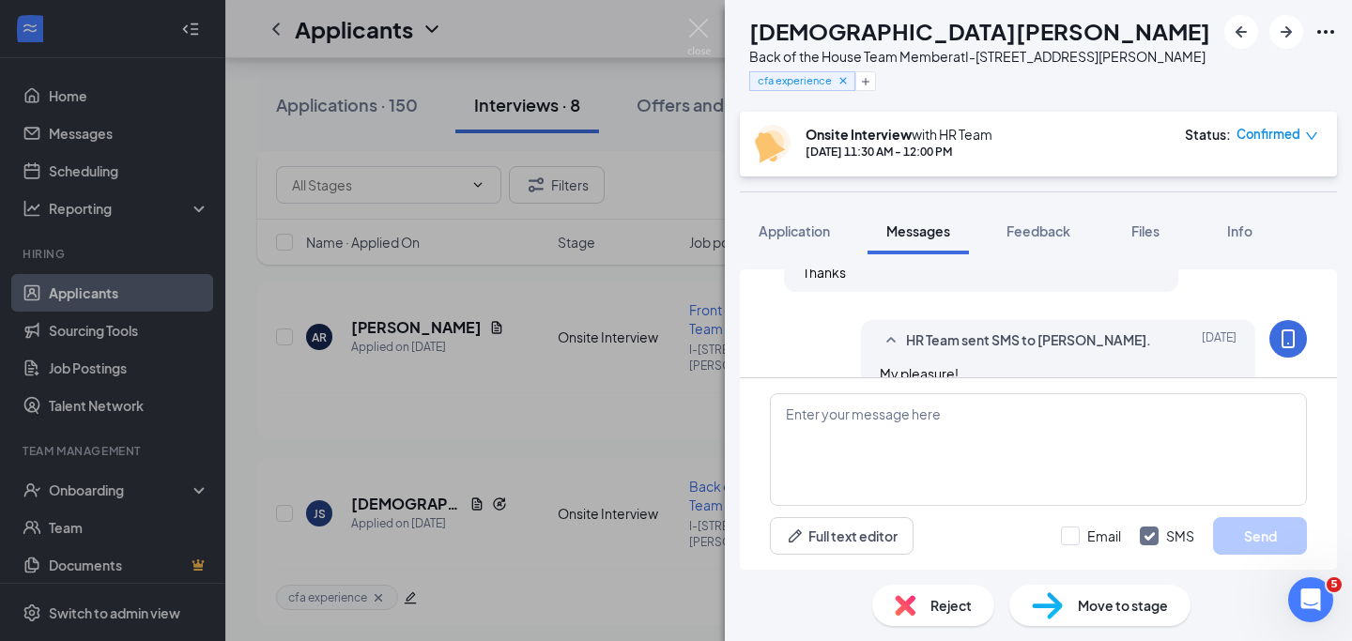
scroll to position [449, 0]
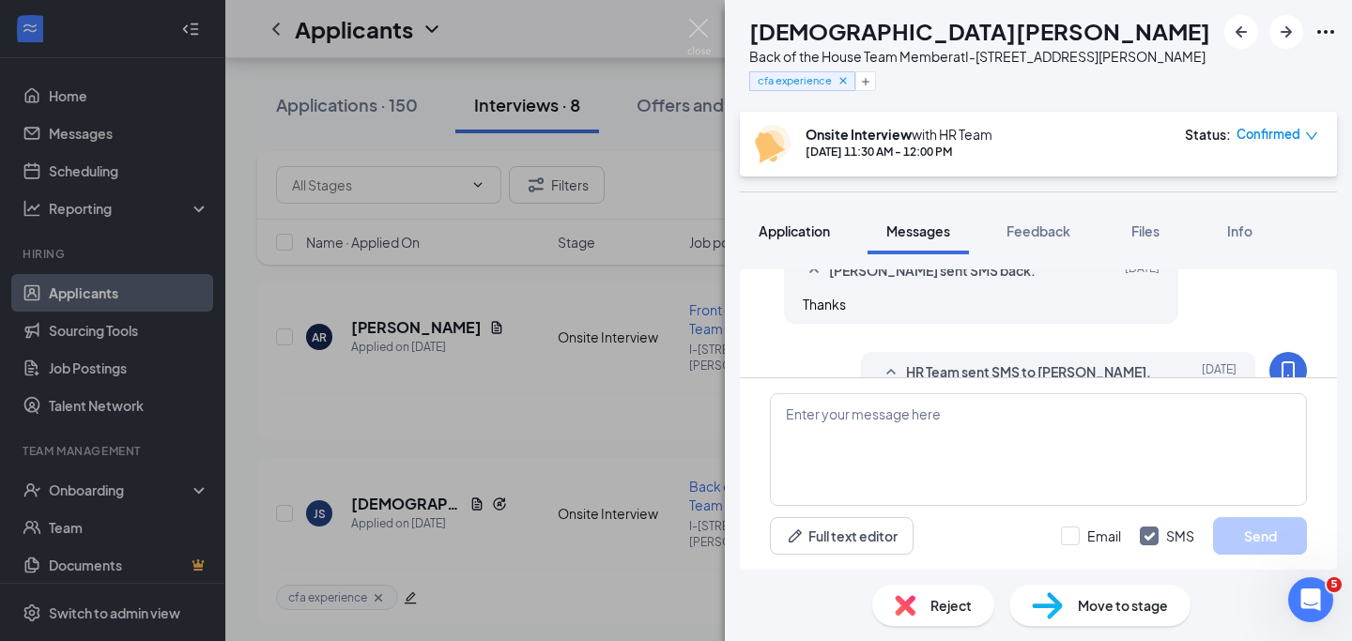
click at [806, 236] on span "Application" at bounding box center [794, 230] width 71 height 17
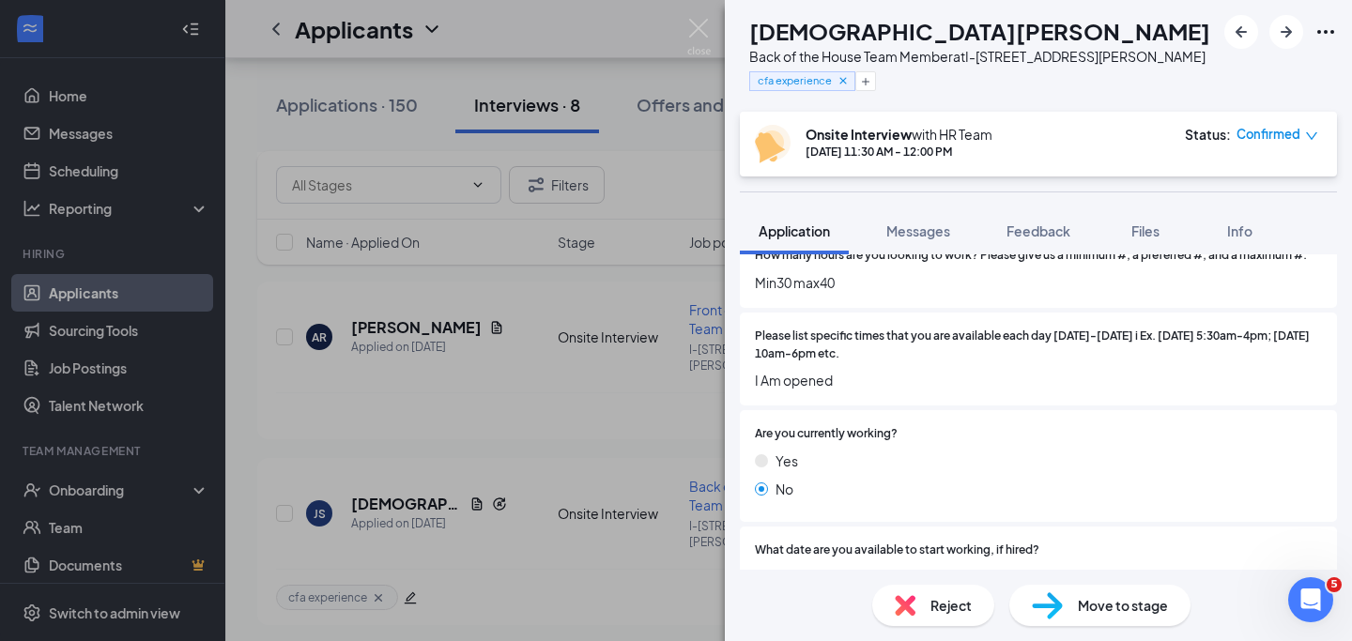
scroll to position [1550, 0]
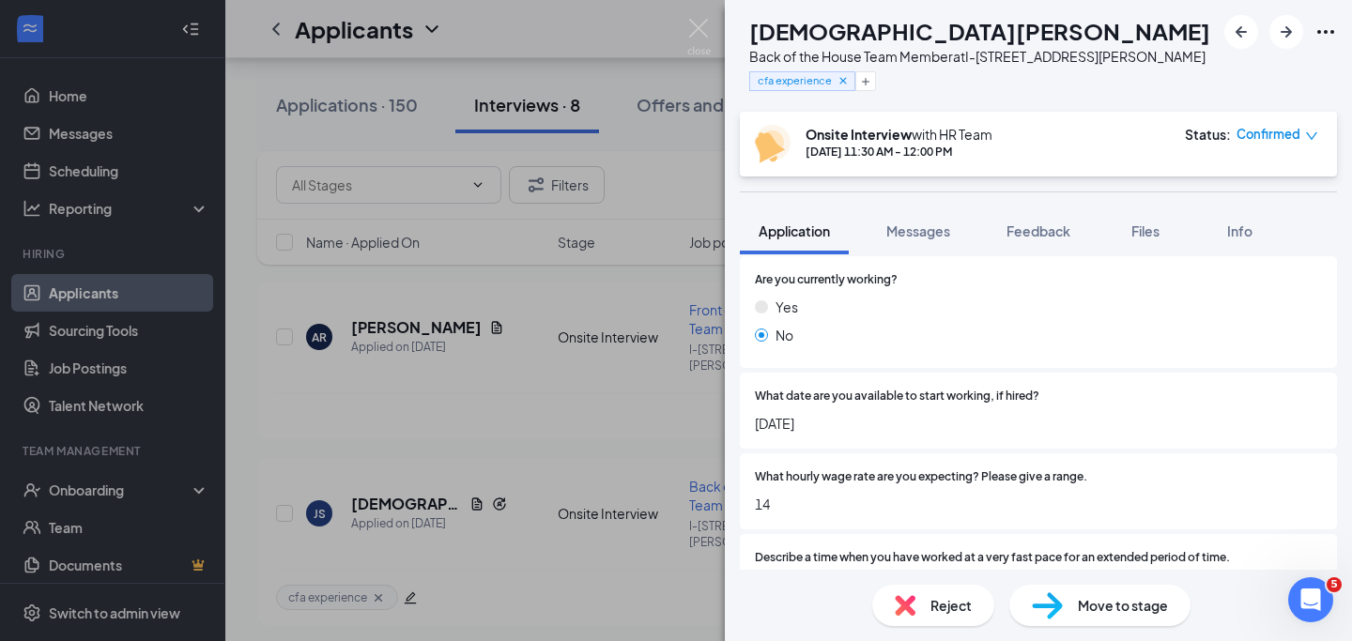
click at [696, 14] on div "JS [DEMOGRAPHIC_DATA][PERSON_NAME] Back of the House Team Member at I-410 & [PE…" at bounding box center [676, 320] width 1352 height 641
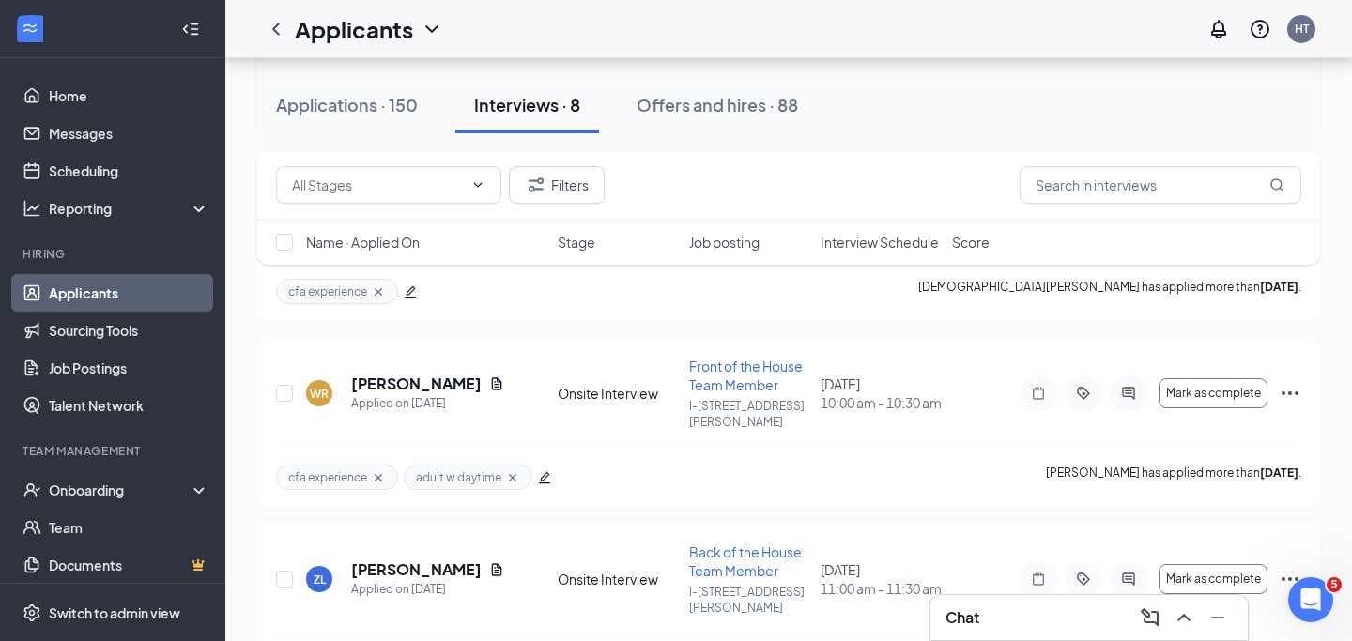
scroll to position [842, 0]
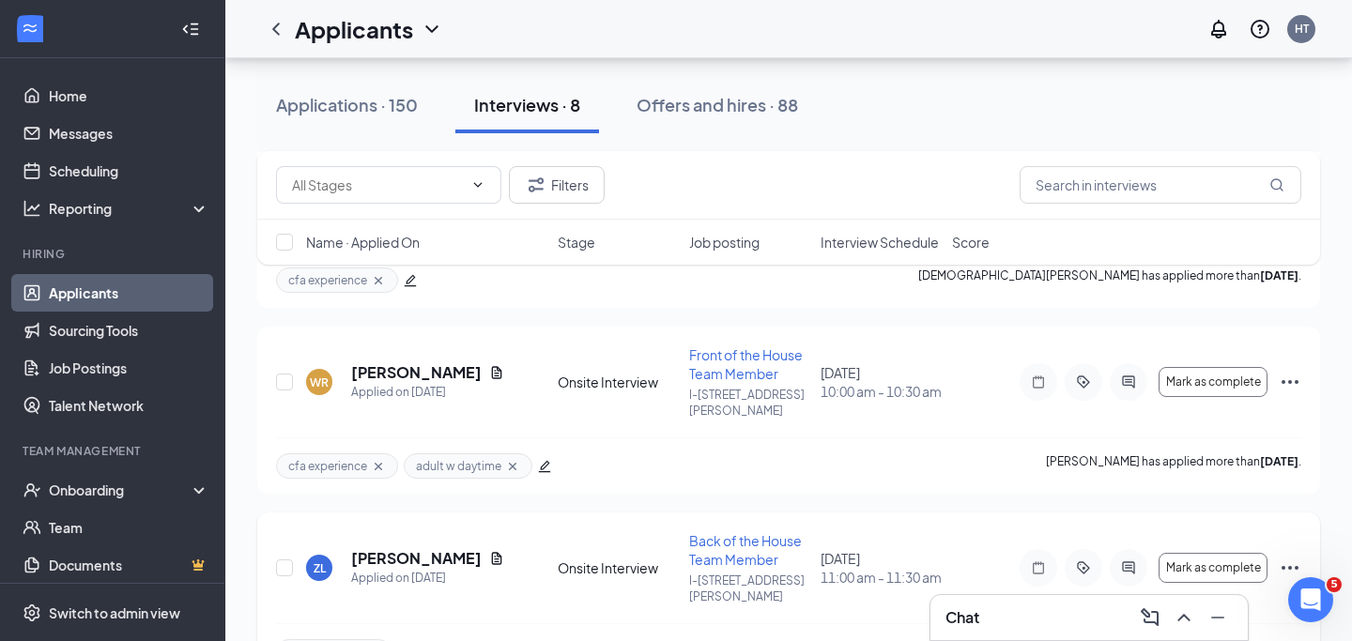
click at [1134, 561] on icon "ActiveChat" at bounding box center [1128, 567] width 12 height 12
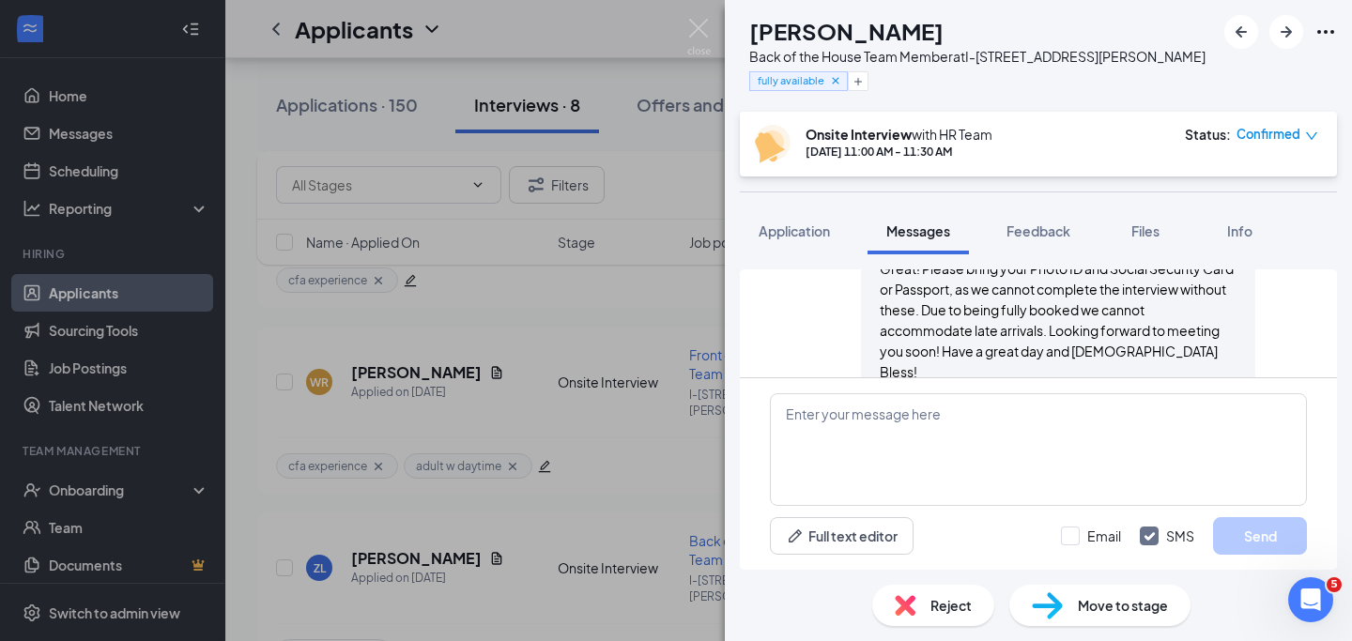
scroll to position [1223, 0]
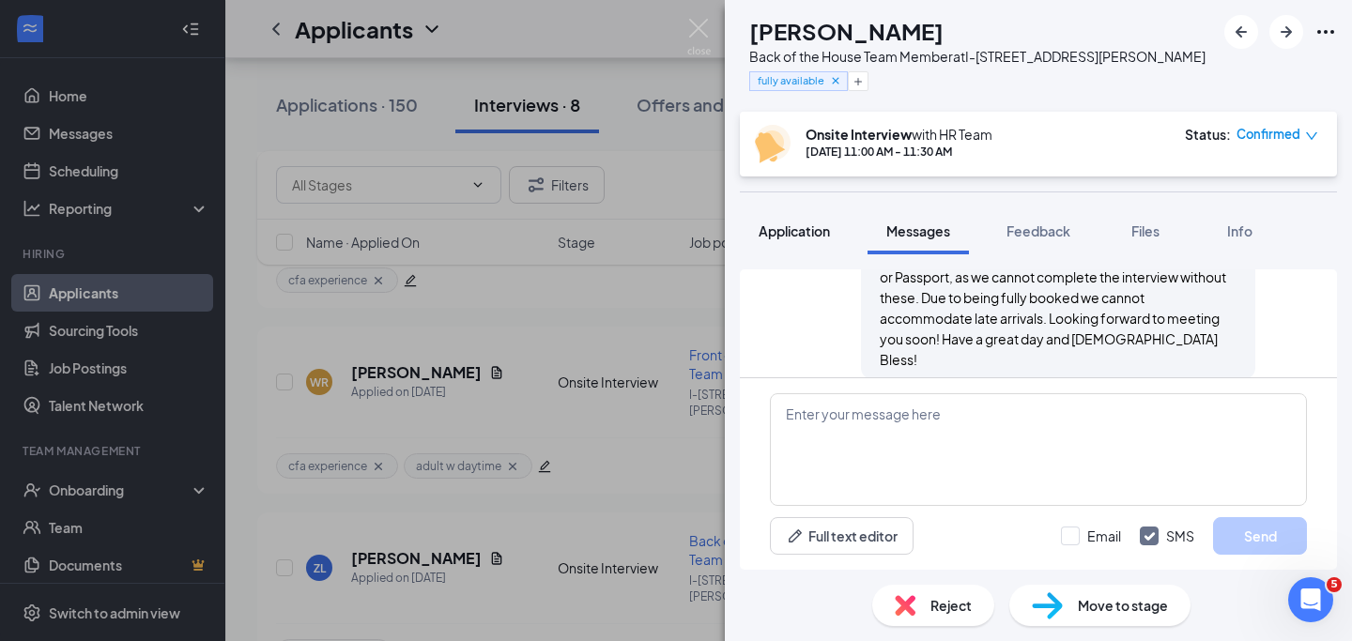
click at [809, 236] on span "Application" at bounding box center [794, 230] width 71 height 17
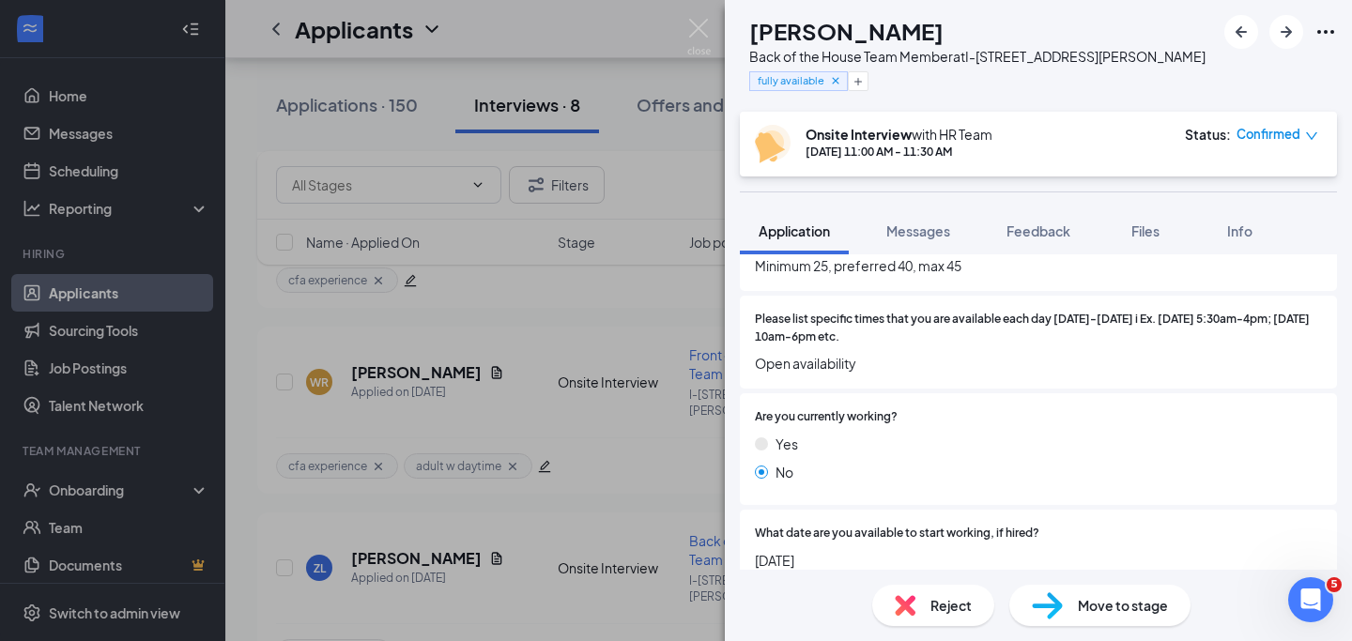
scroll to position [1529, 0]
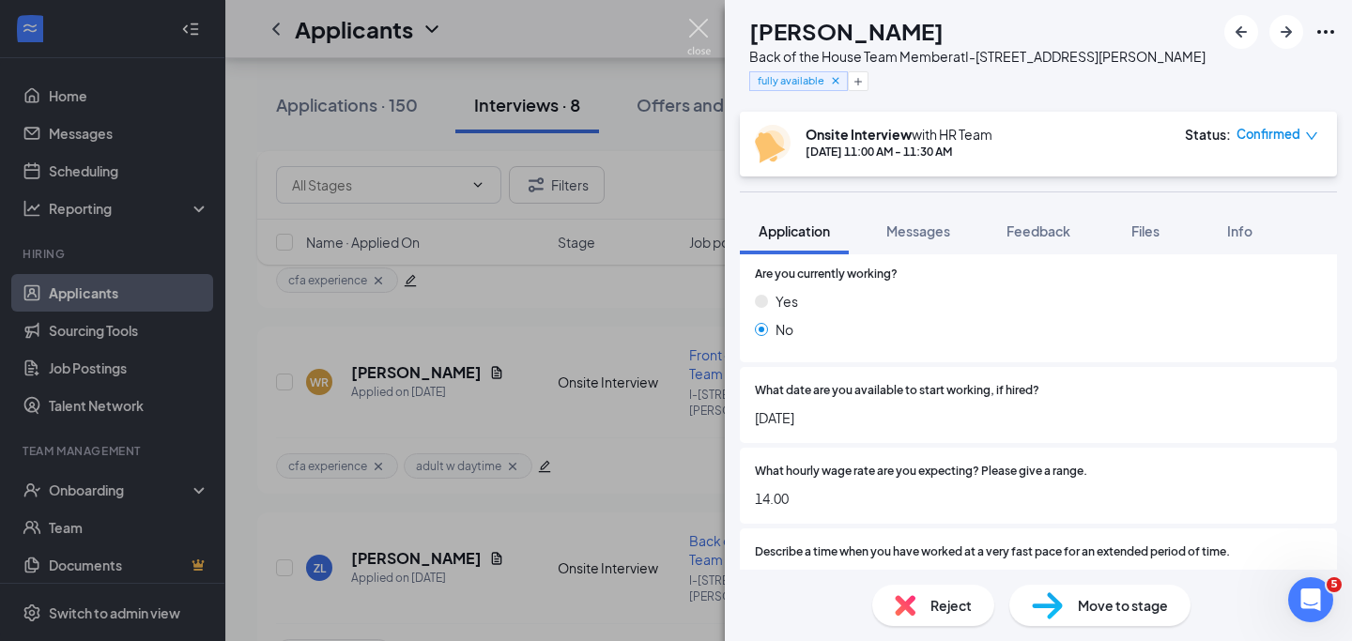
click at [700, 25] on img at bounding box center [698, 37] width 23 height 37
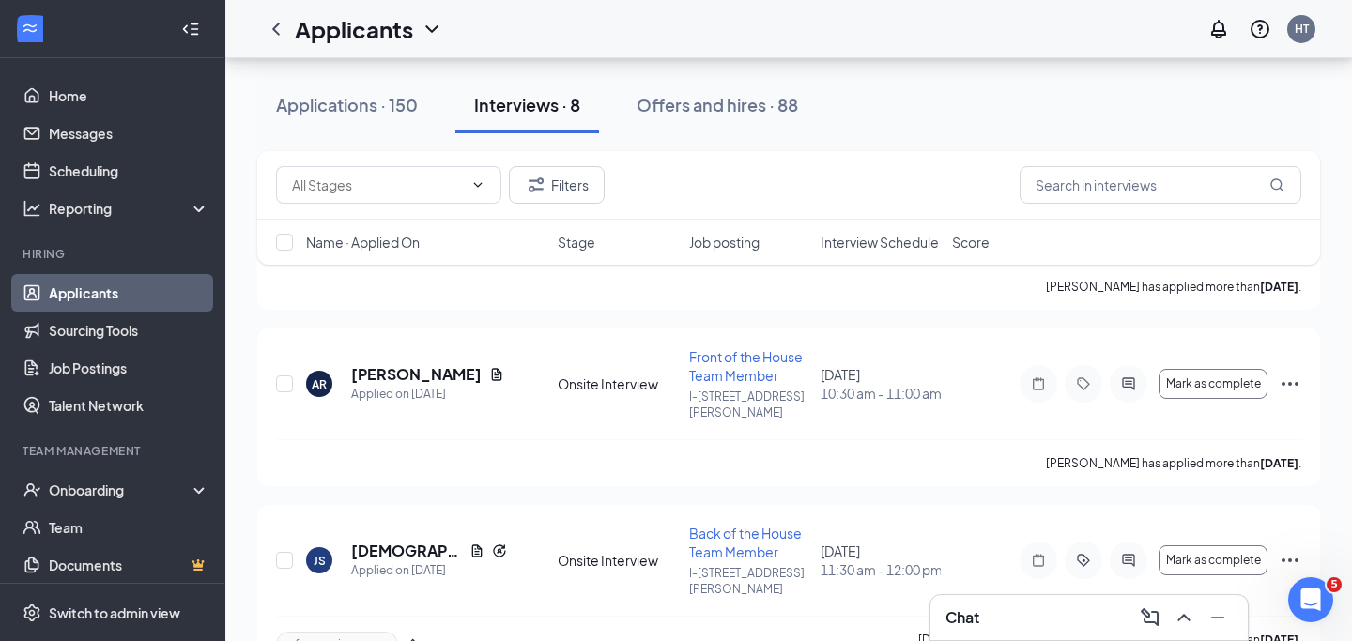
scroll to position [428, 0]
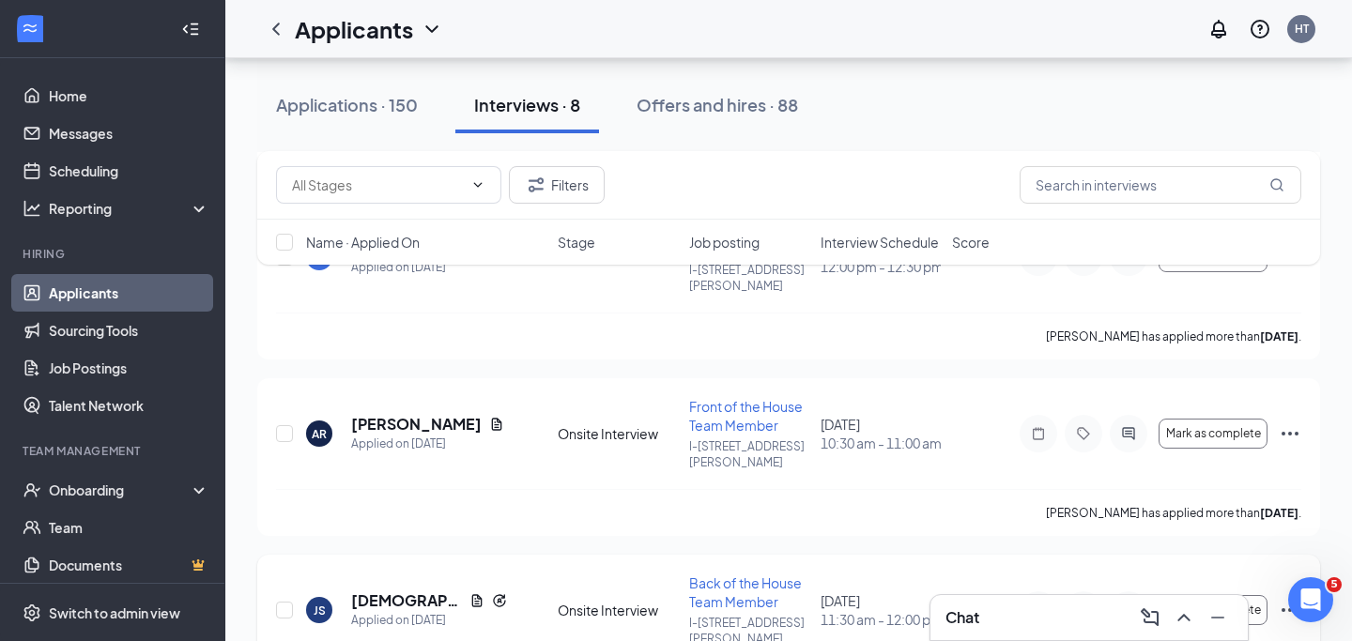
click at [1118, 603] on icon "ActiveChat" at bounding box center [1128, 610] width 23 height 15
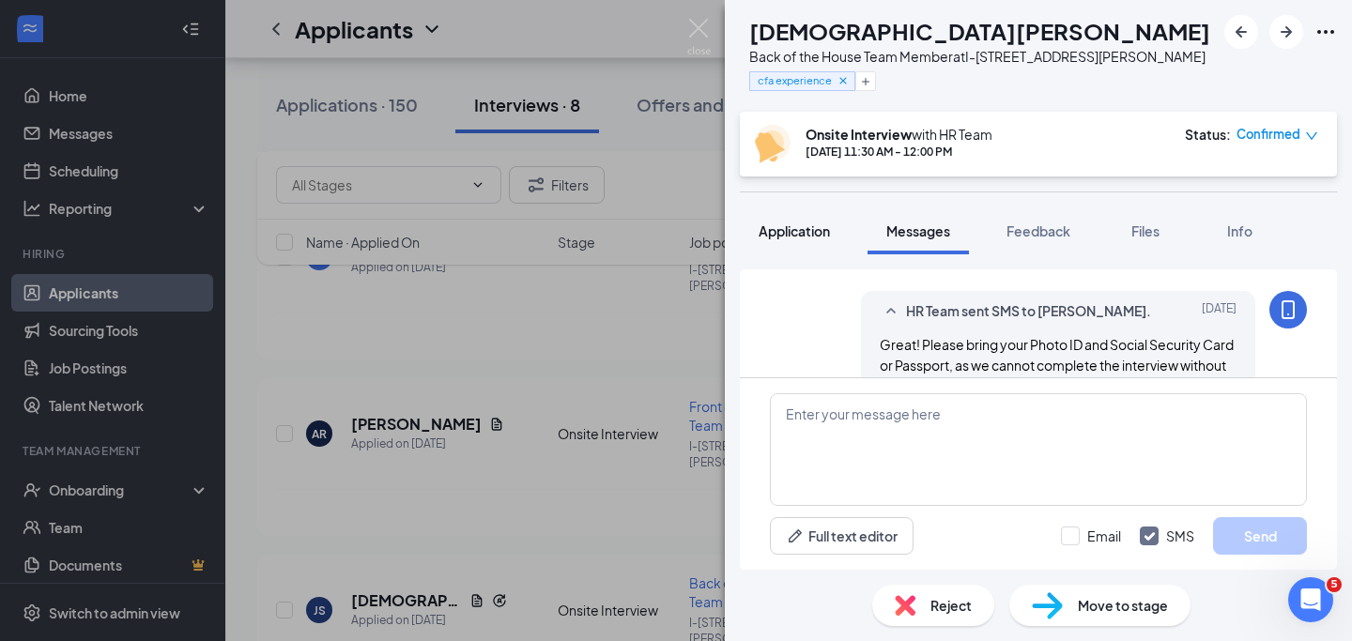
scroll to position [1182, 0]
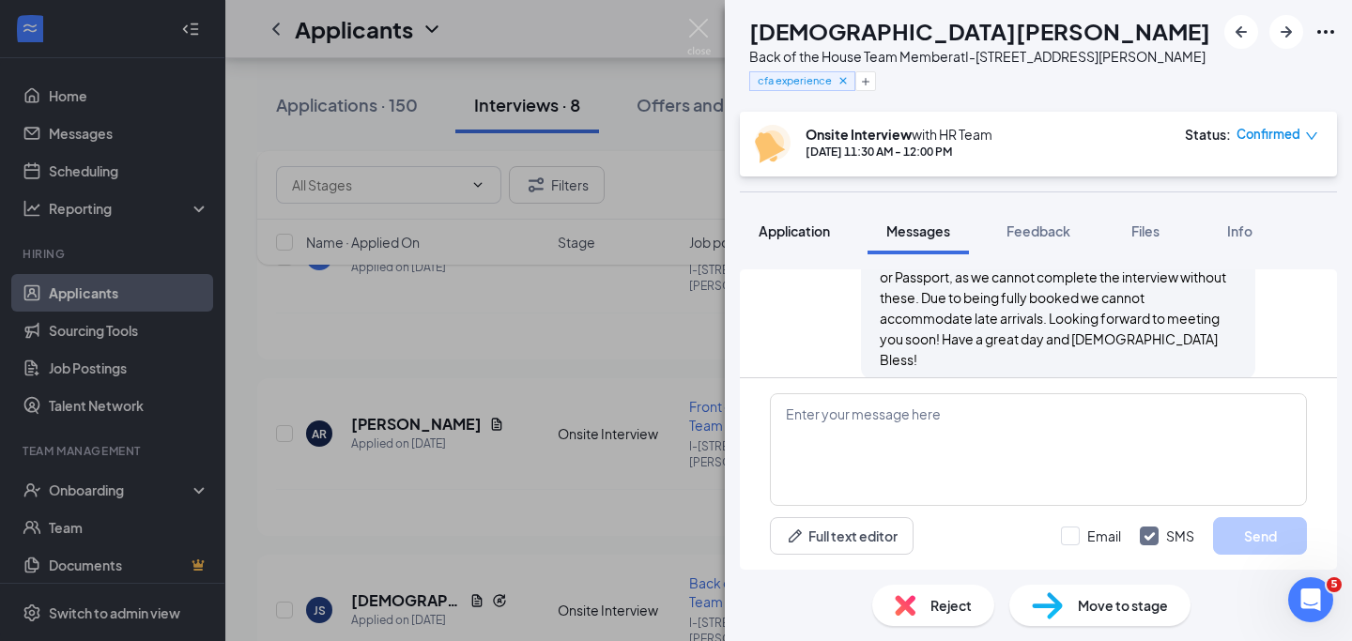
click at [807, 229] on span "Application" at bounding box center [794, 230] width 71 height 17
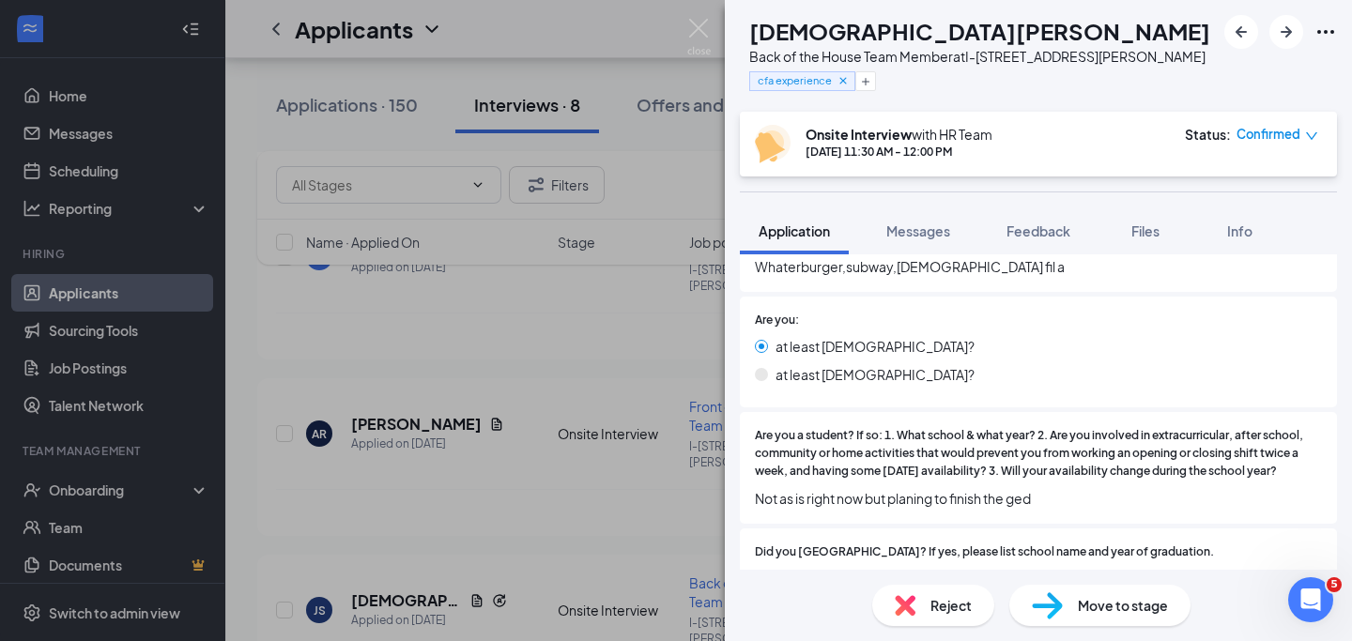
scroll to position [411, 0]
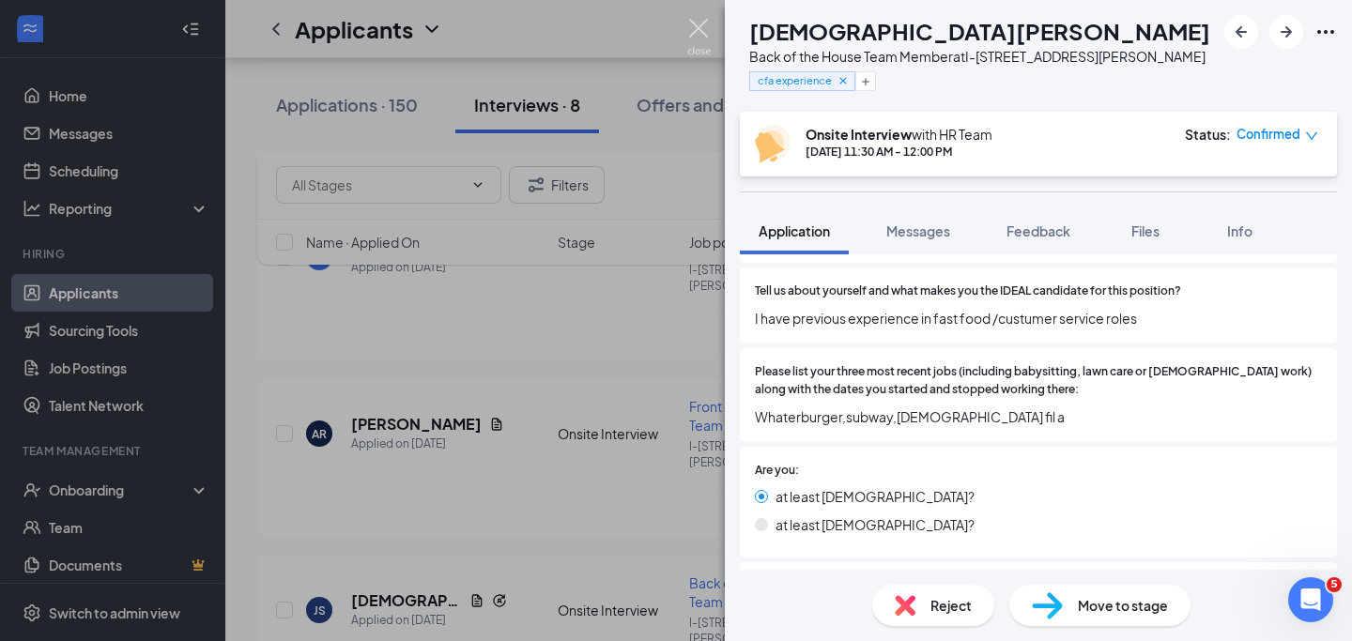
click at [690, 30] on img at bounding box center [698, 37] width 23 height 37
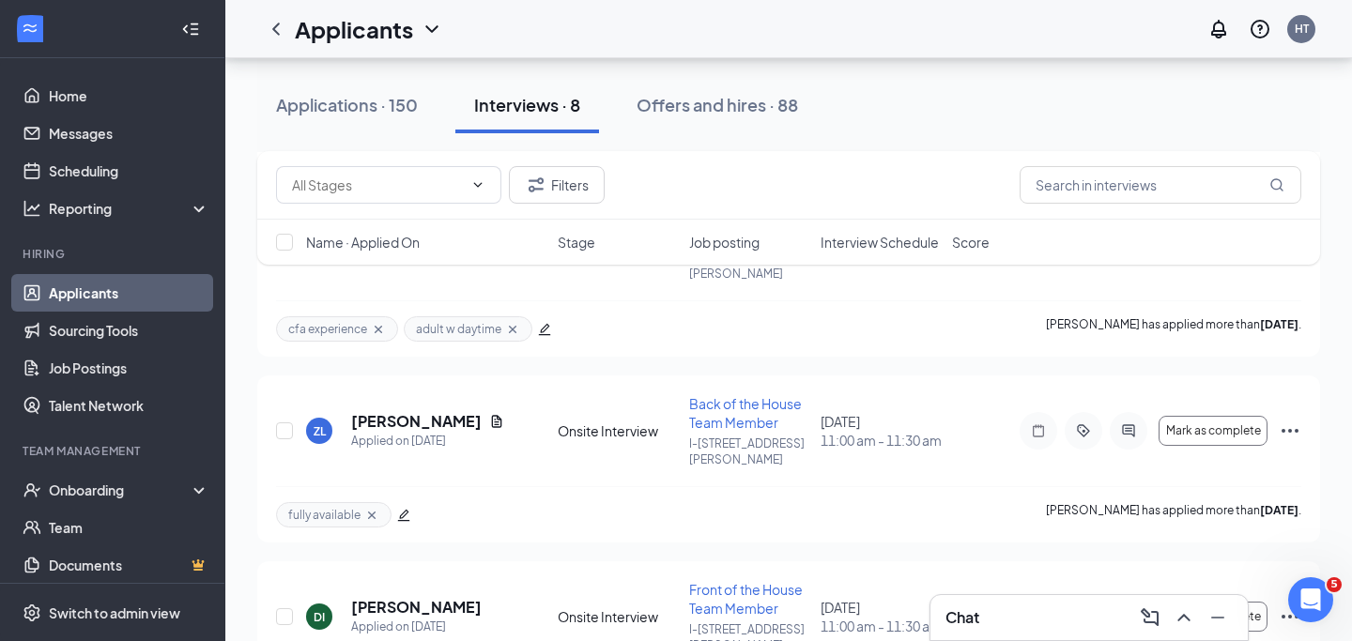
scroll to position [1138, 0]
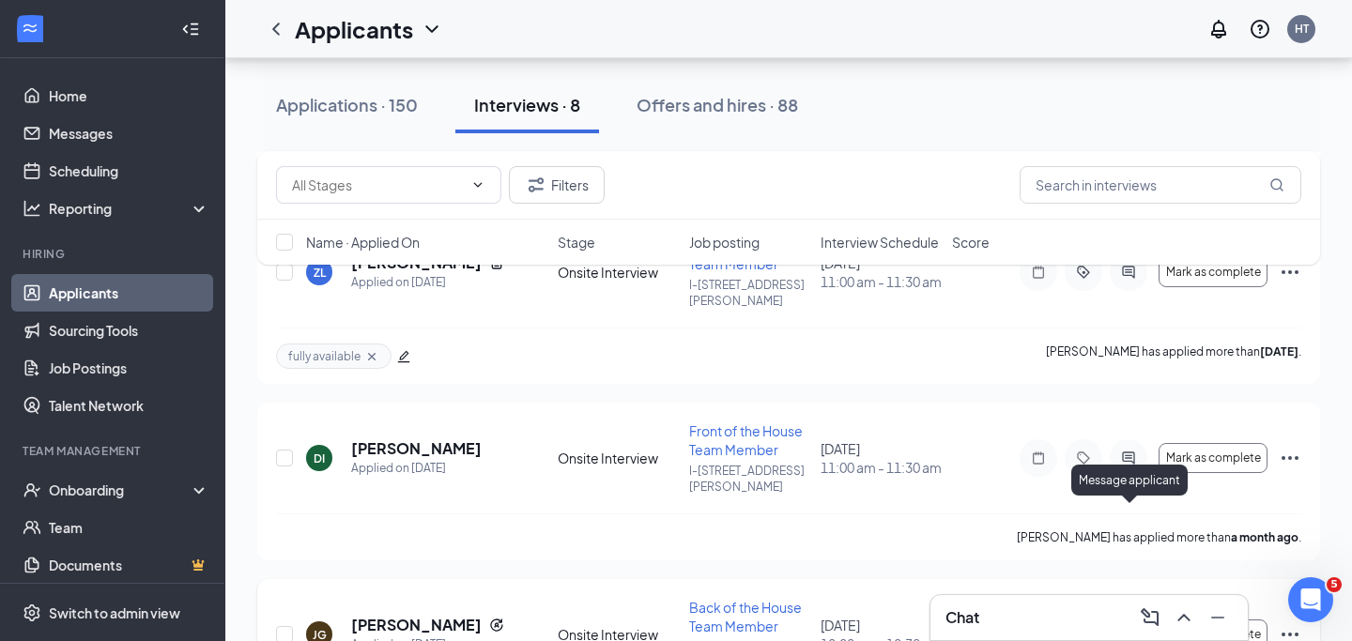
click at [1137, 627] on icon "ActiveChat" at bounding box center [1128, 634] width 23 height 15
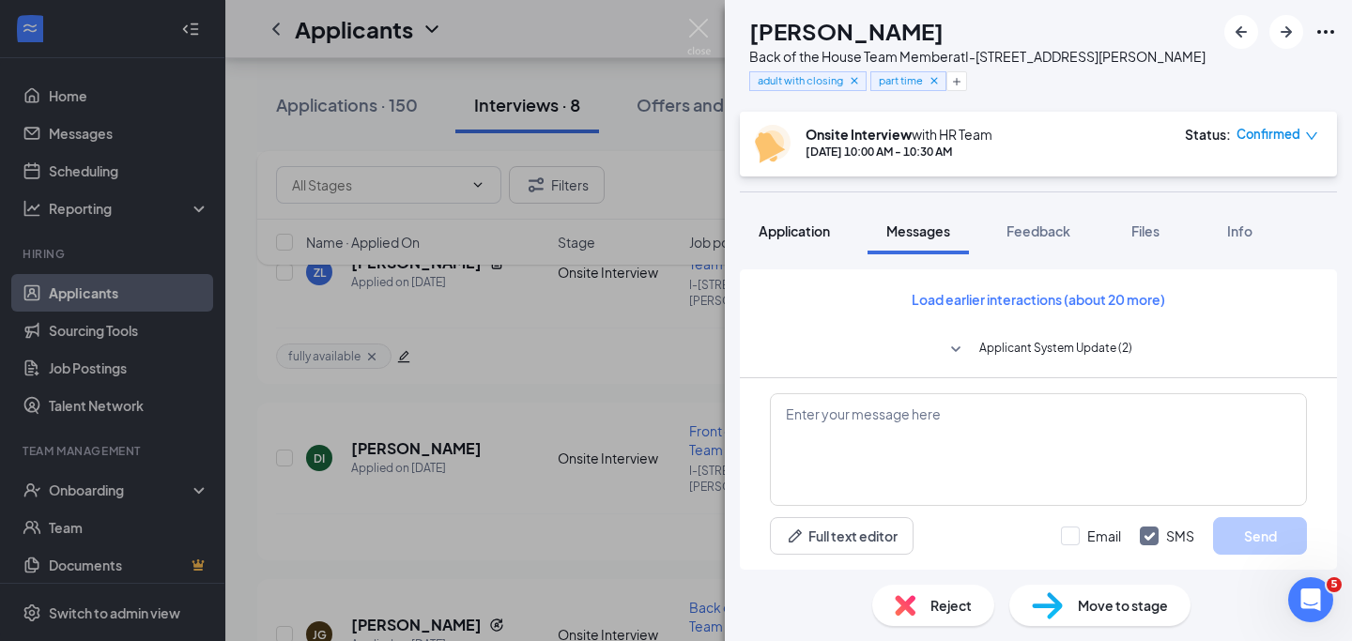
scroll to position [206, 0]
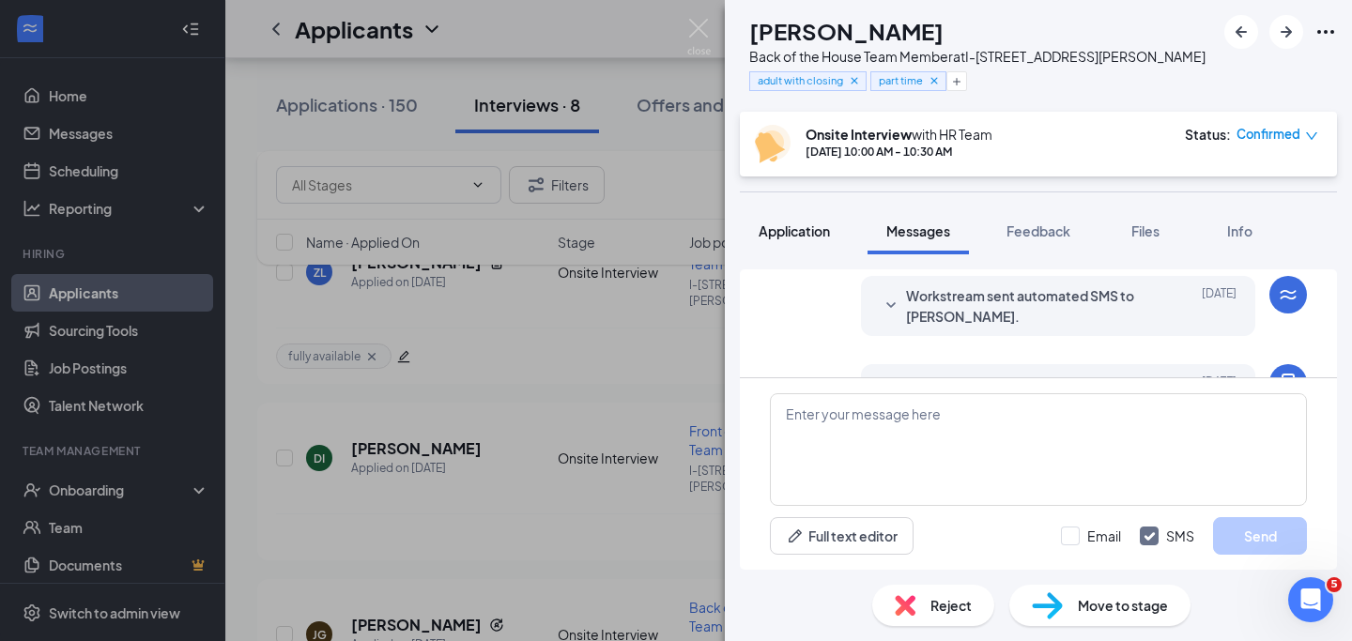
click at [819, 229] on span "Application" at bounding box center [794, 230] width 71 height 17
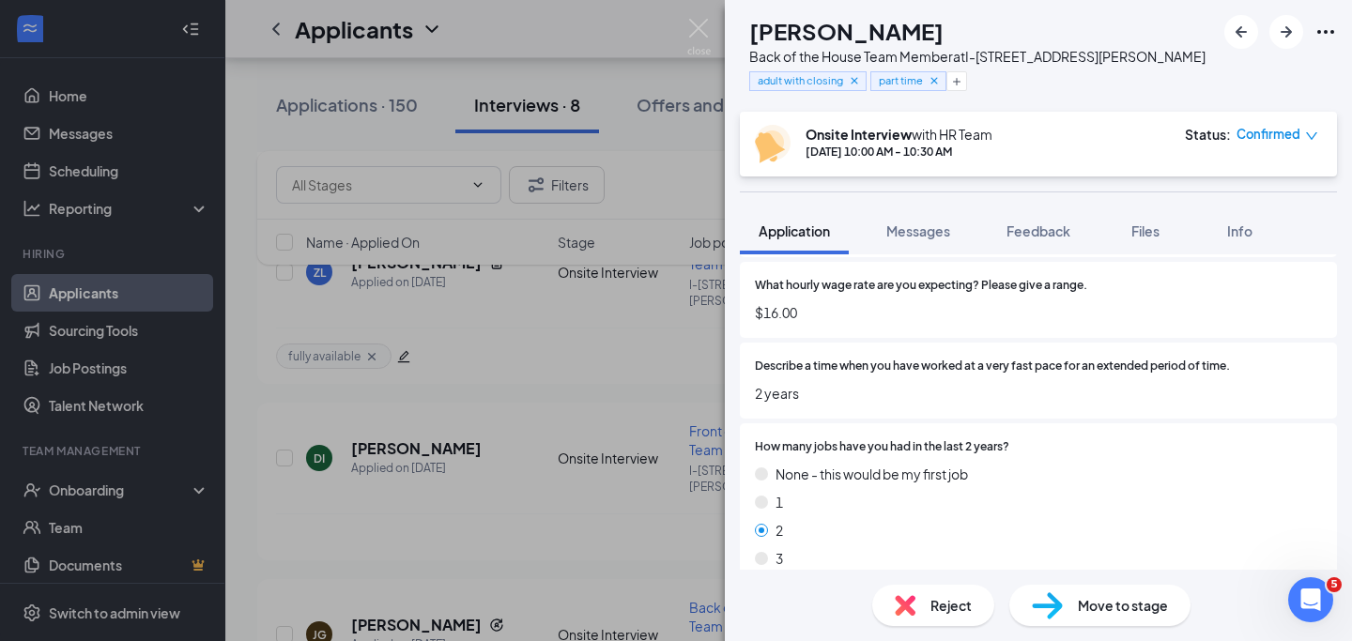
scroll to position [1742, 0]
click at [690, 14] on div "[PERSON_NAME] Back of the House Team Member at I-410 & [PERSON_NAME] Ave adult …" at bounding box center [676, 320] width 1352 height 641
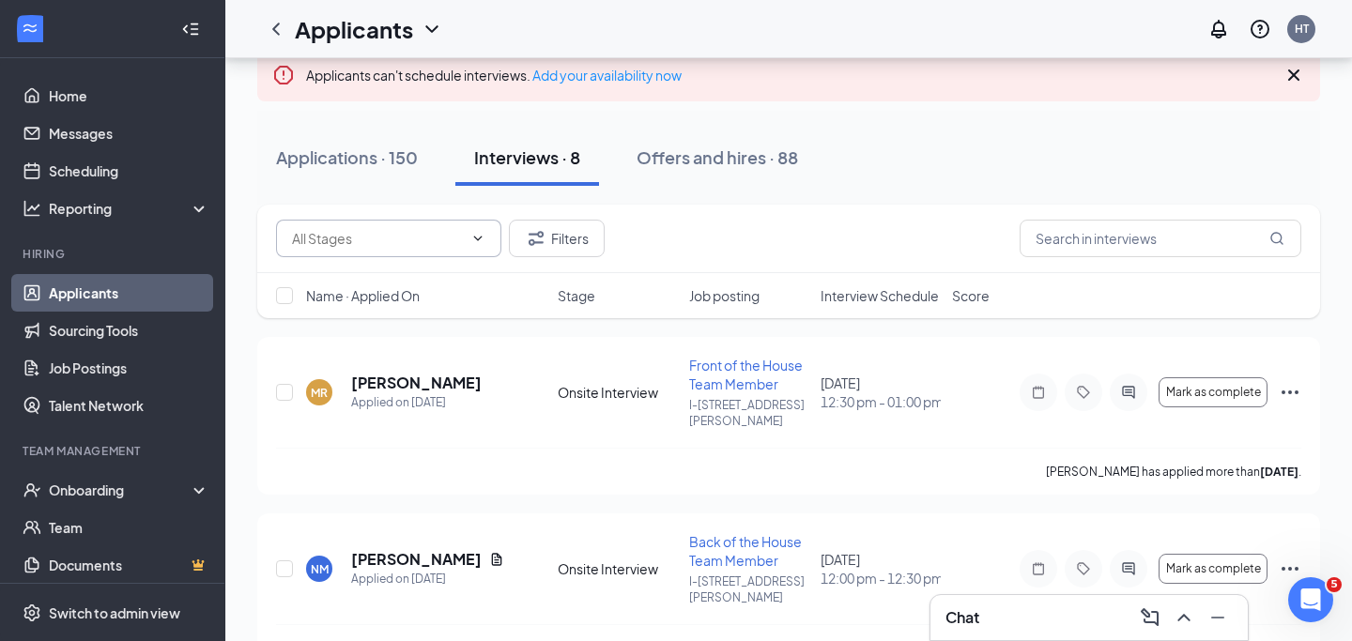
scroll to position [112, 0]
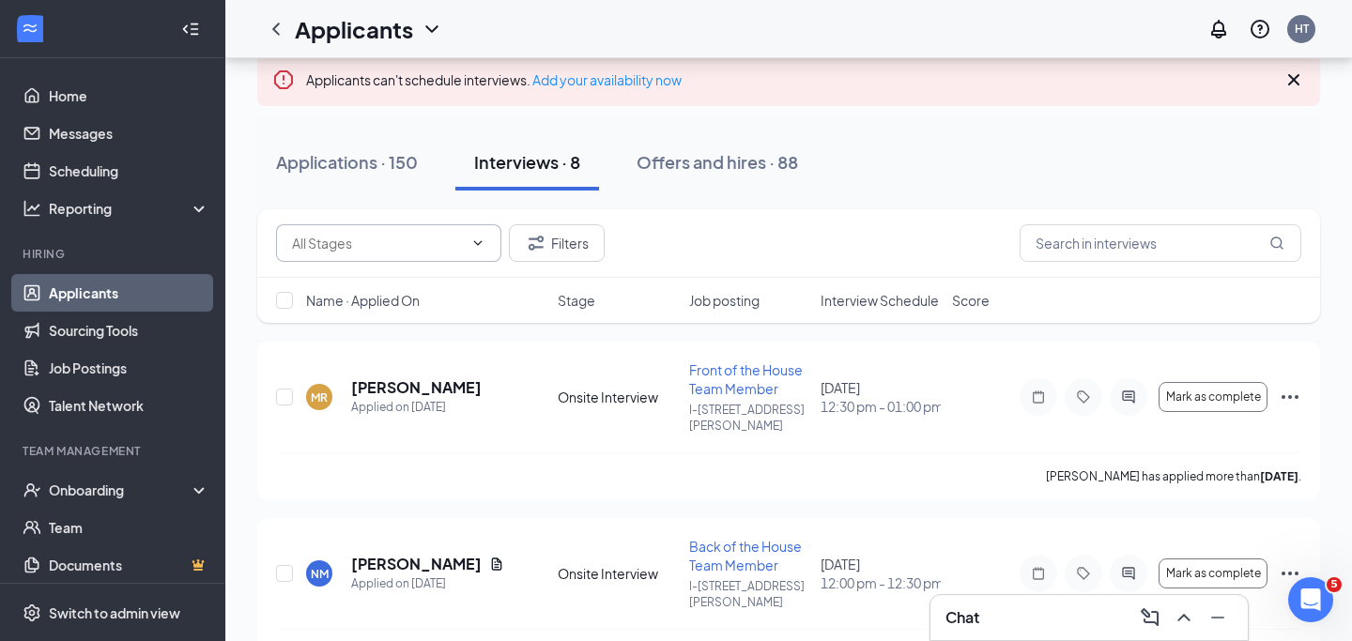
click at [476, 243] on icon "ChevronDown" at bounding box center [478, 242] width 8 height 5
click at [979, 251] on div "Filters" at bounding box center [788, 243] width 1025 height 38
click at [360, 155] on div "Applications · 150" at bounding box center [347, 161] width 142 height 23
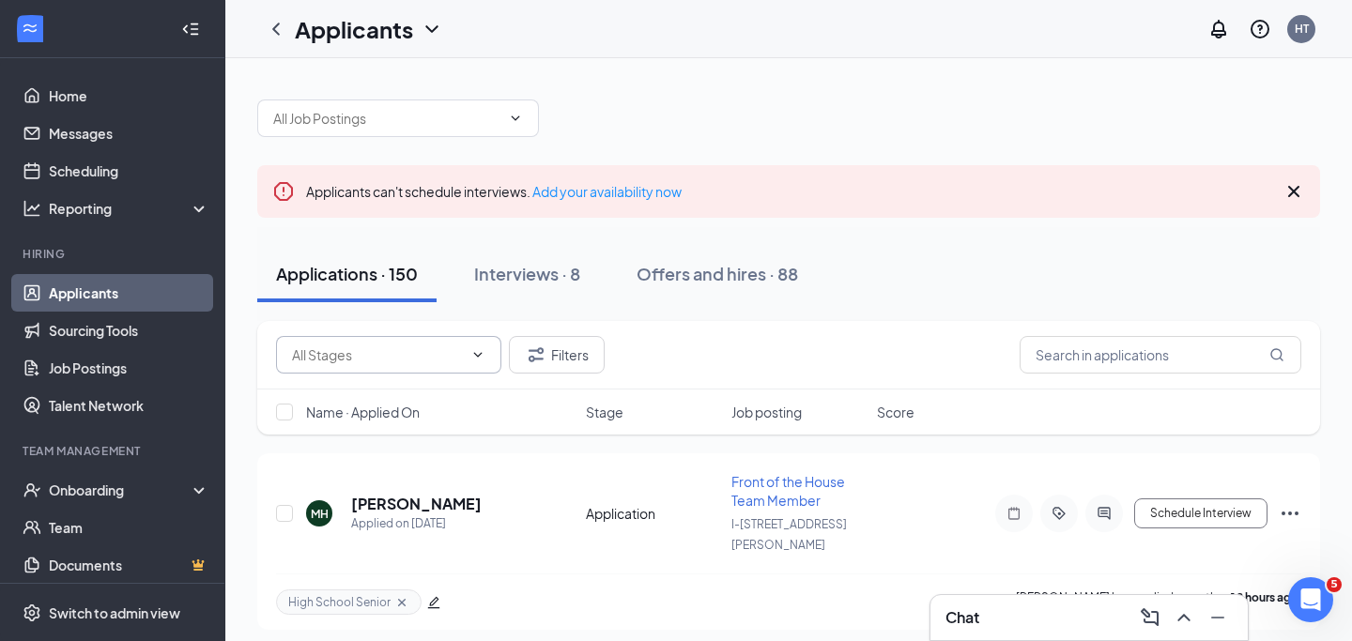
click at [483, 352] on icon "ChevronDown" at bounding box center [477, 354] width 15 height 15
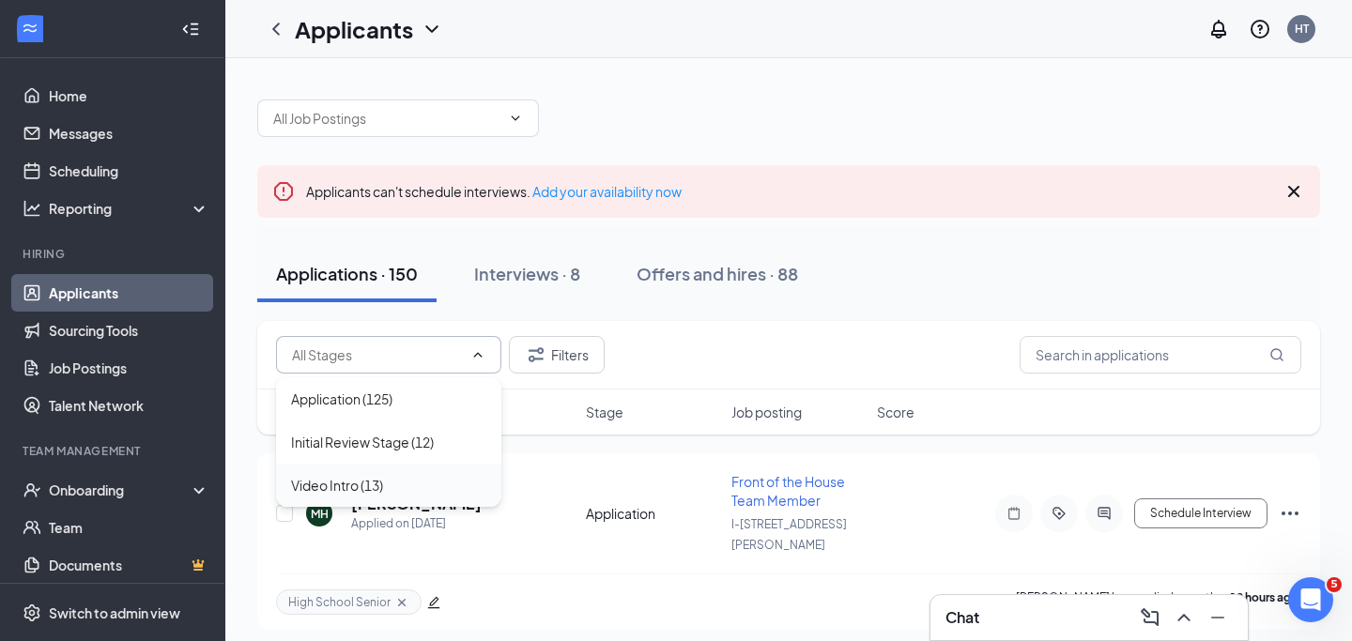
click at [440, 477] on div "Video Intro (13)" at bounding box center [388, 485] width 195 height 21
type input "Video Intro (13)"
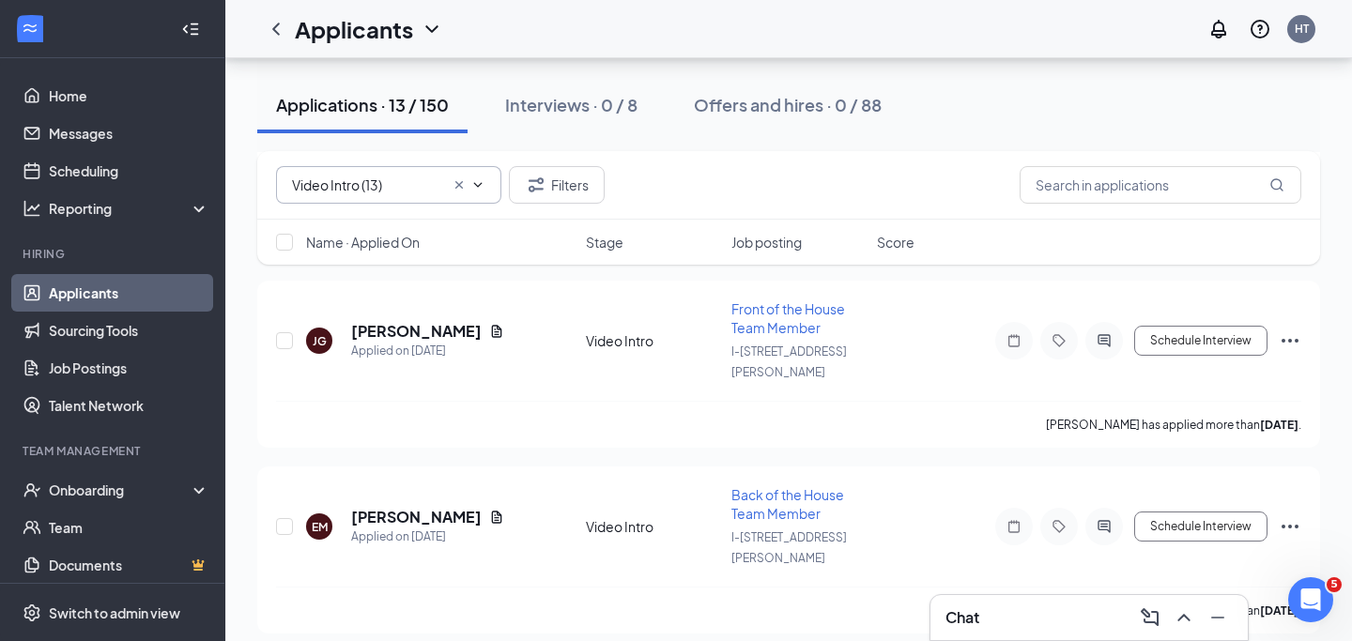
scroll to position [562, 0]
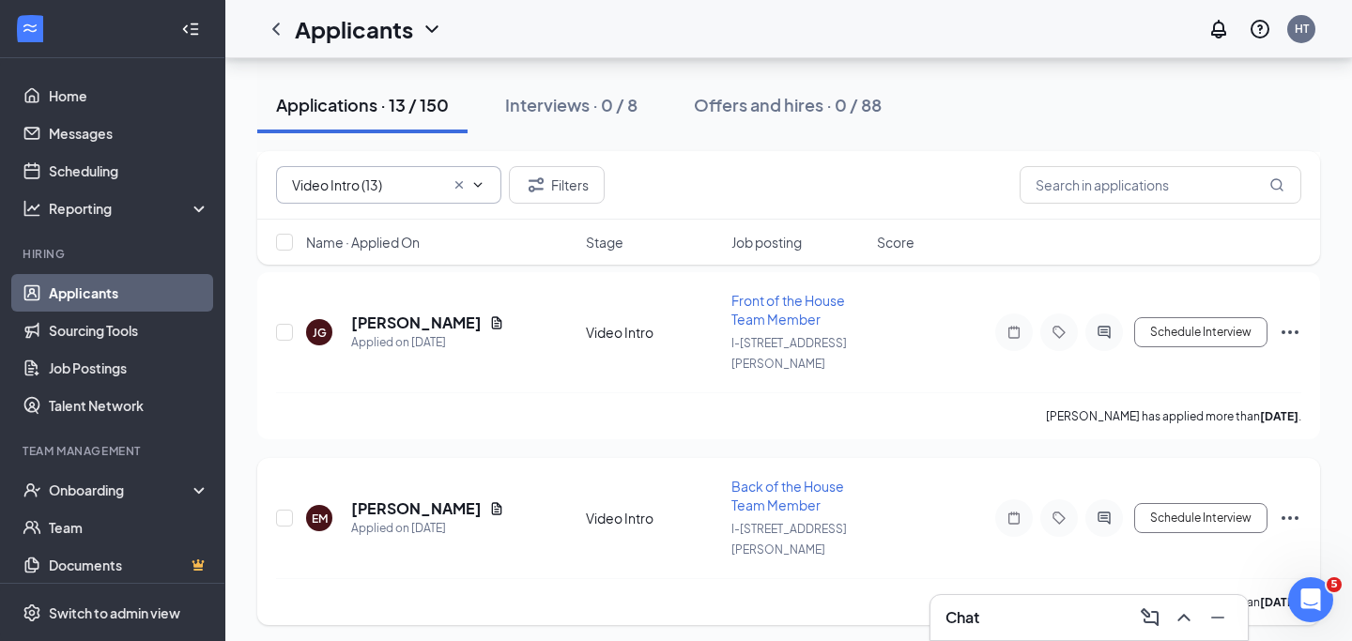
click at [1288, 507] on icon "Ellipses" at bounding box center [1290, 518] width 23 height 23
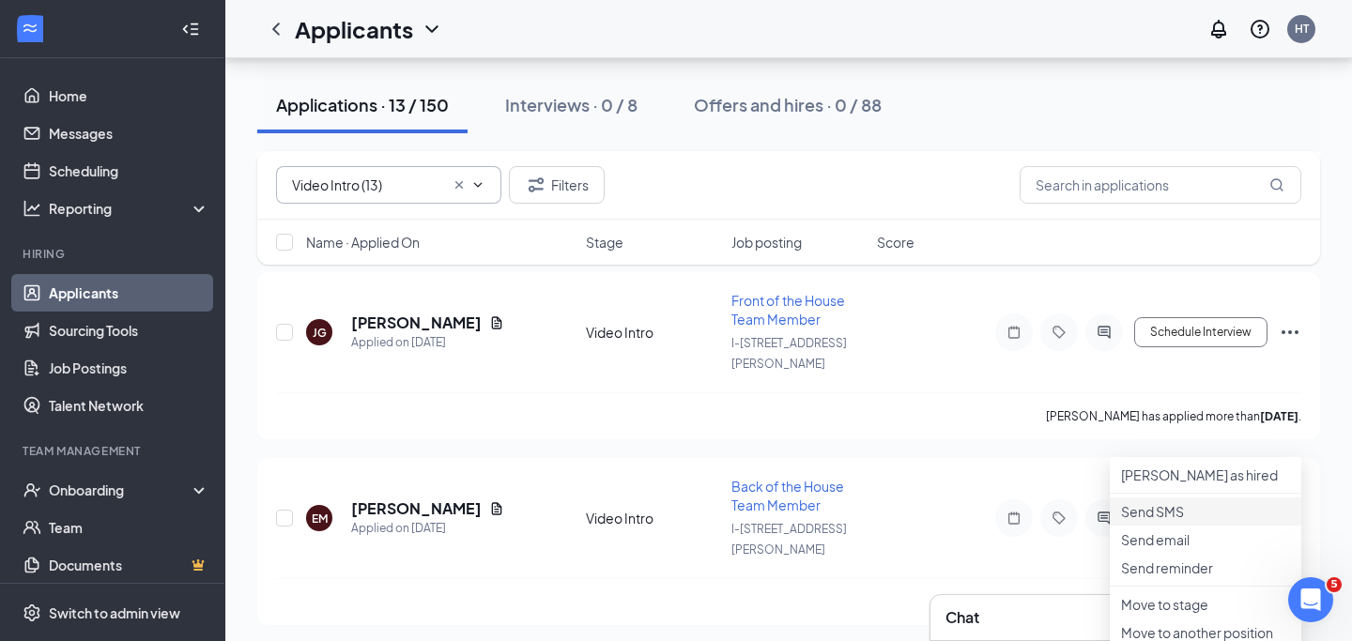
scroll to position [830, 0]
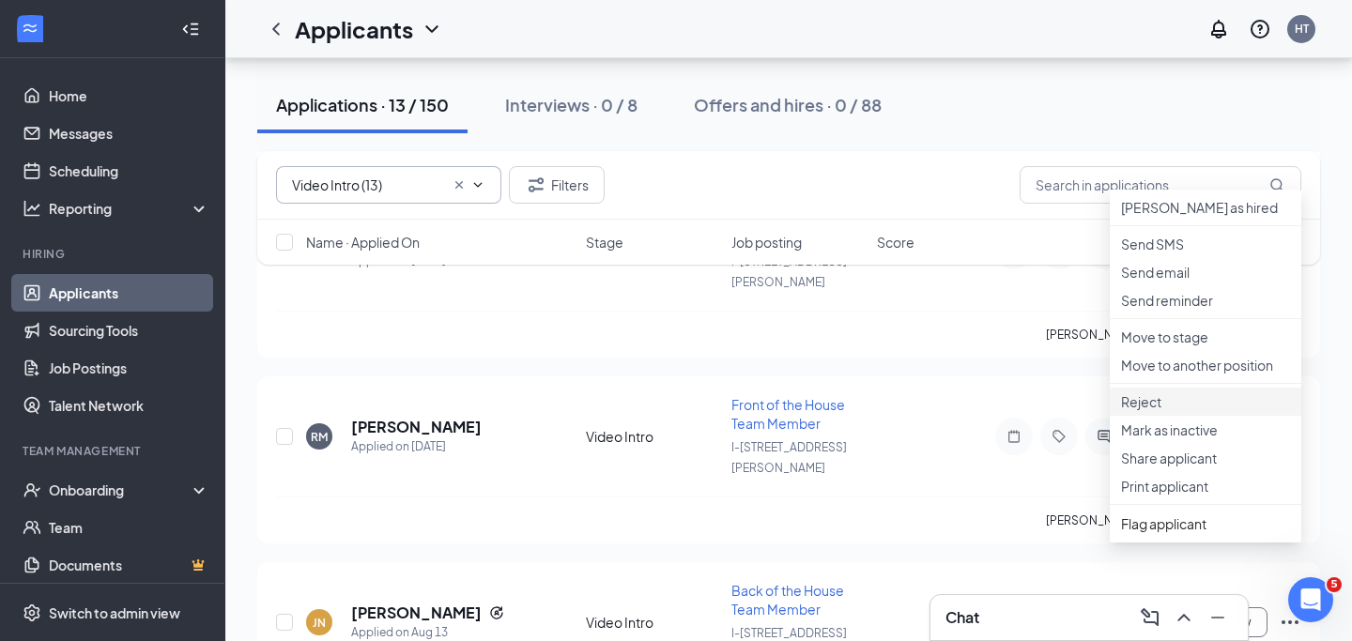
click at [1183, 411] on p "Reject" at bounding box center [1205, 401] width 169 height 19
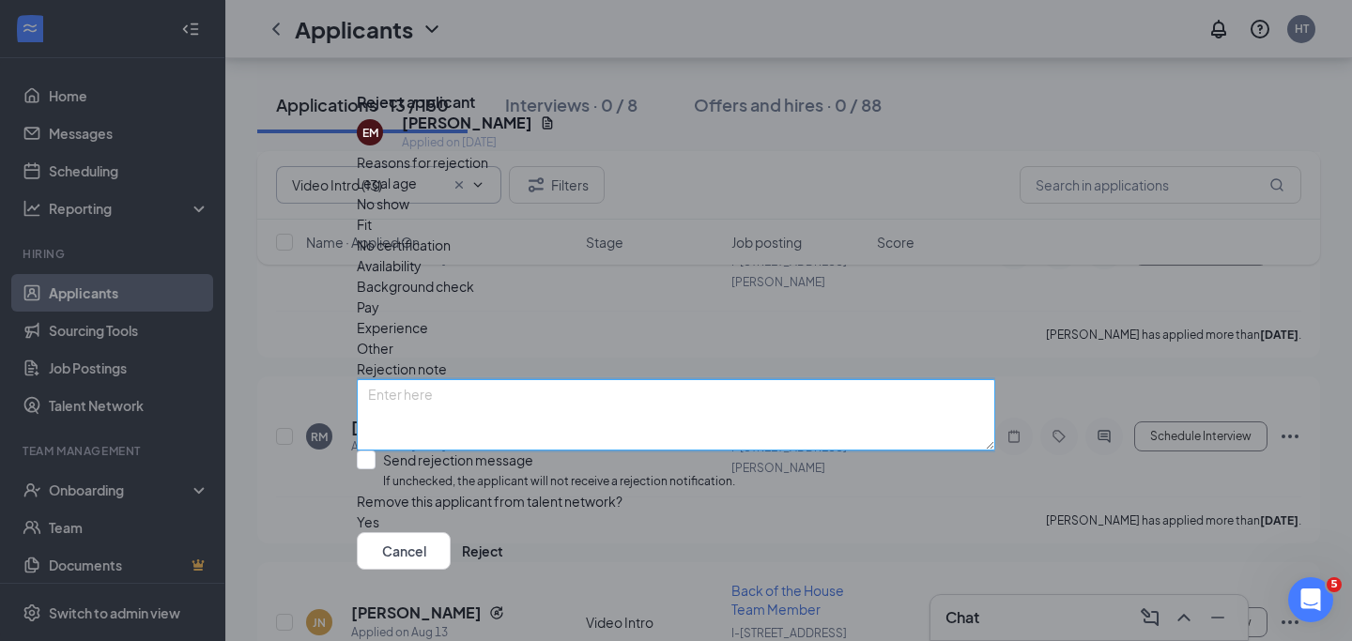
click at [762, 379] on textarea at bounding box center [676, 414] width 638 height 71
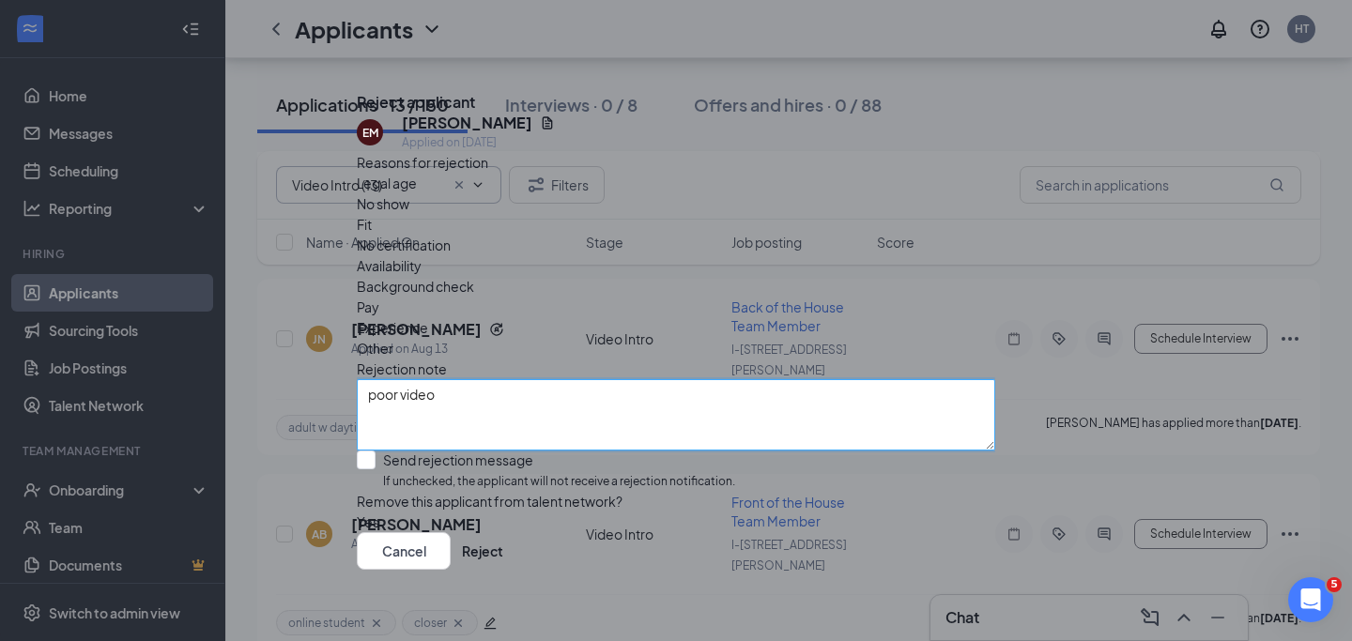
scroll to position [50, 0]
type textarea "poor video"
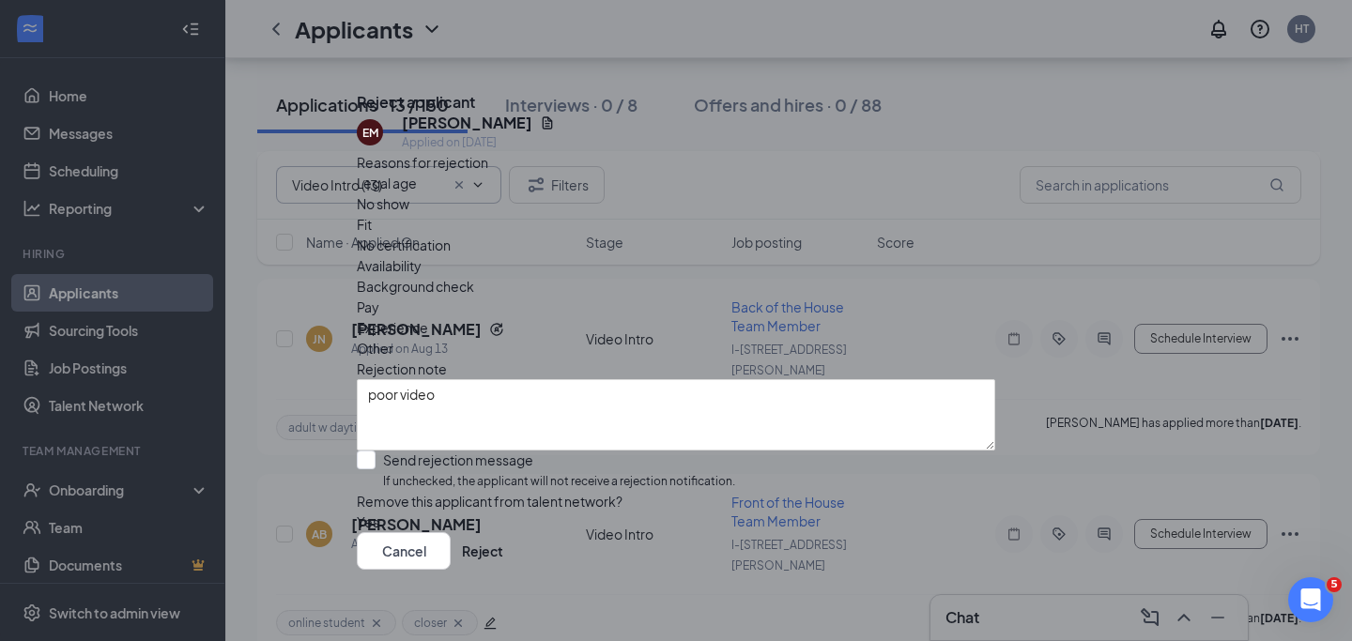
click at [357, 512] on button "button" at bounding box center [357, 522] width 0 height 21
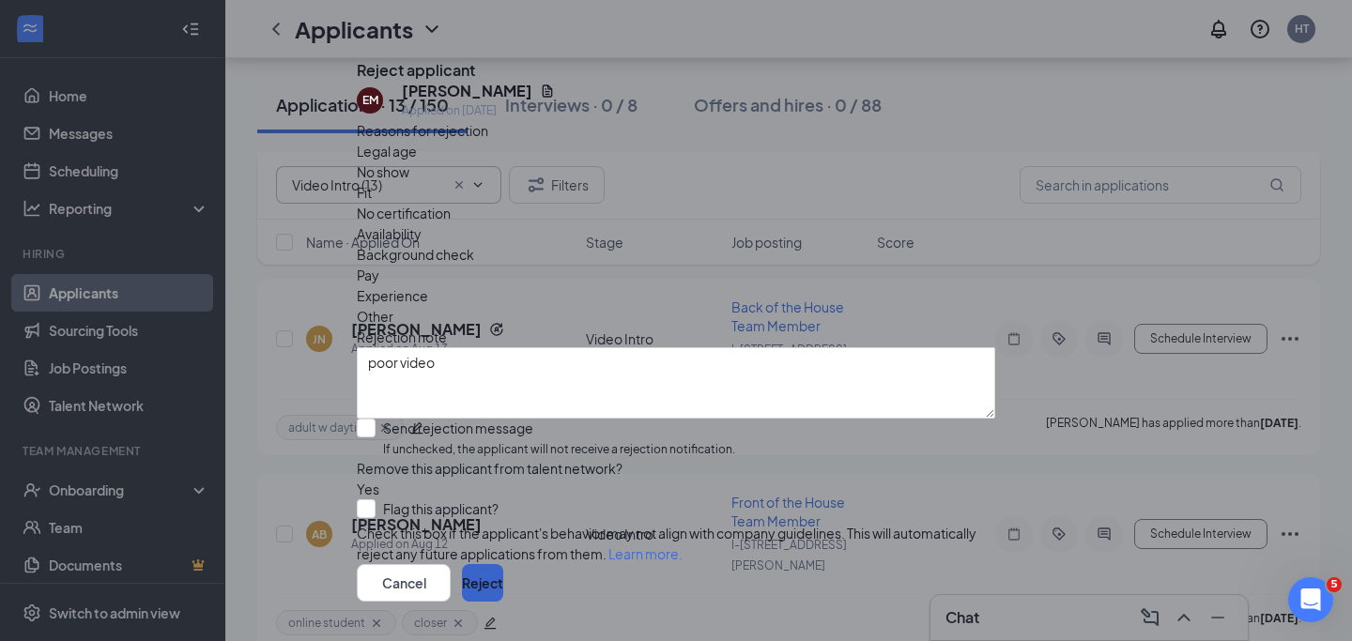
click at [503, 564] on button "Reject" at bounding box center [482, 583] width 41 height 38
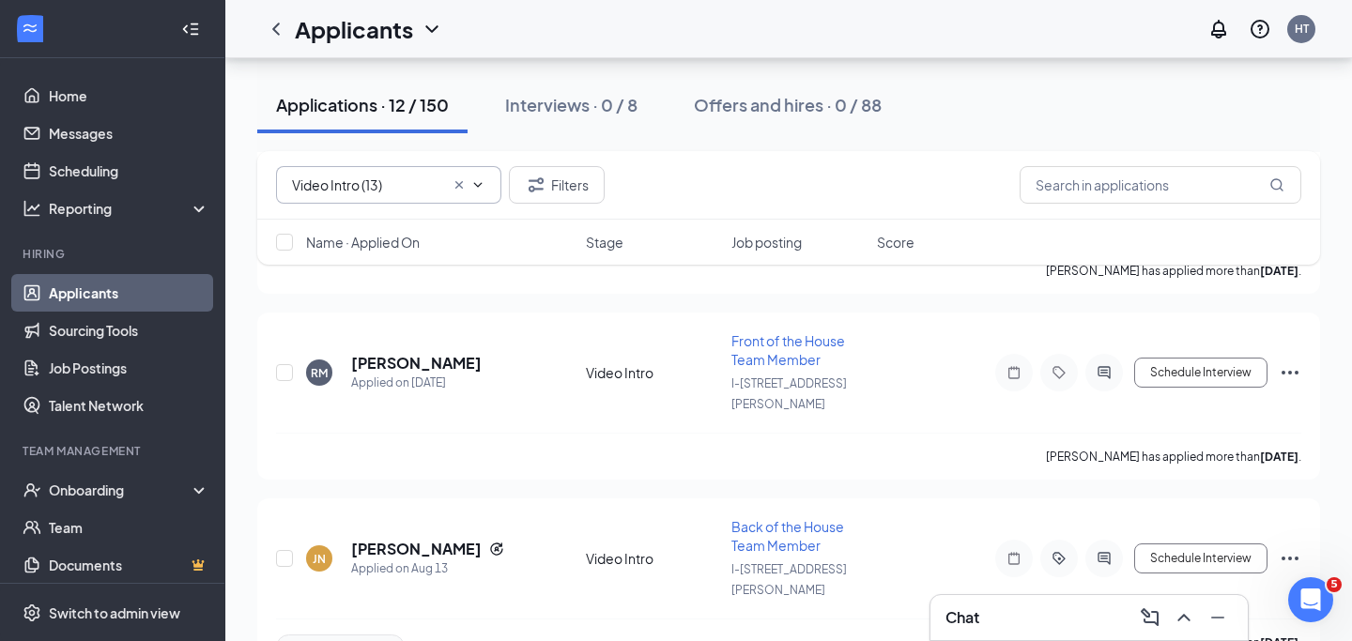
scroll to position [656, 0]
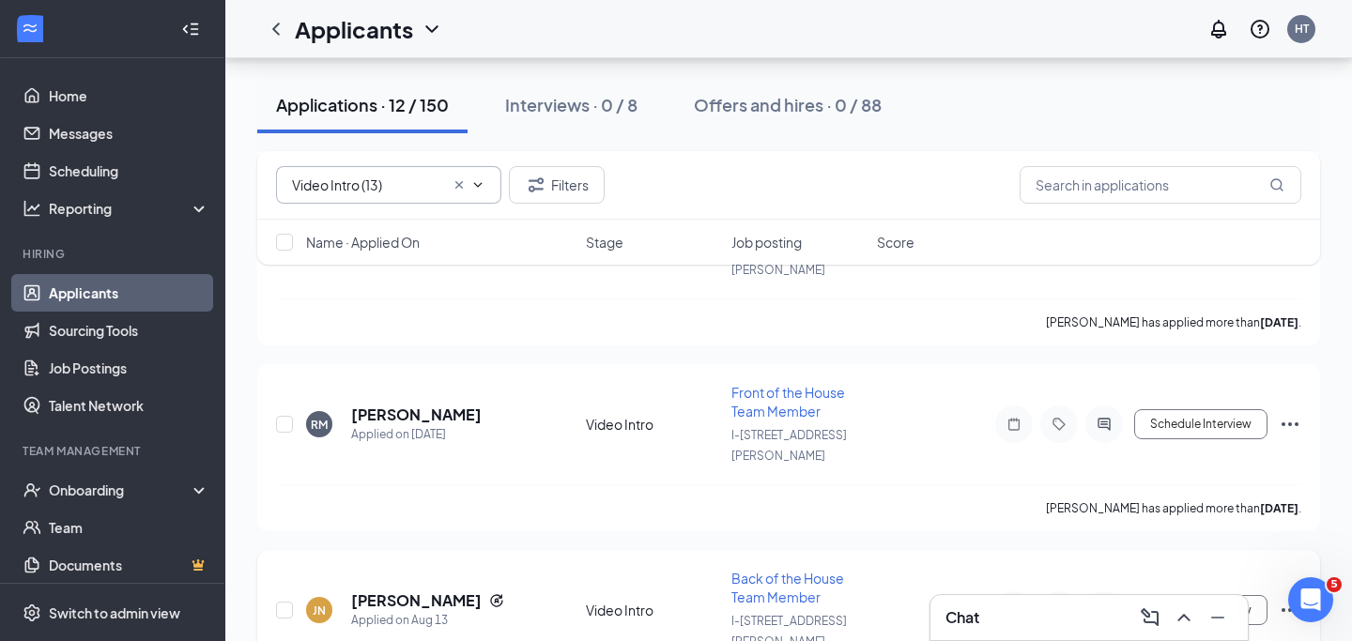
click at [1107, 604] on icon "ActiveChat" at bounding box center [1103, 610] width 12 height 12
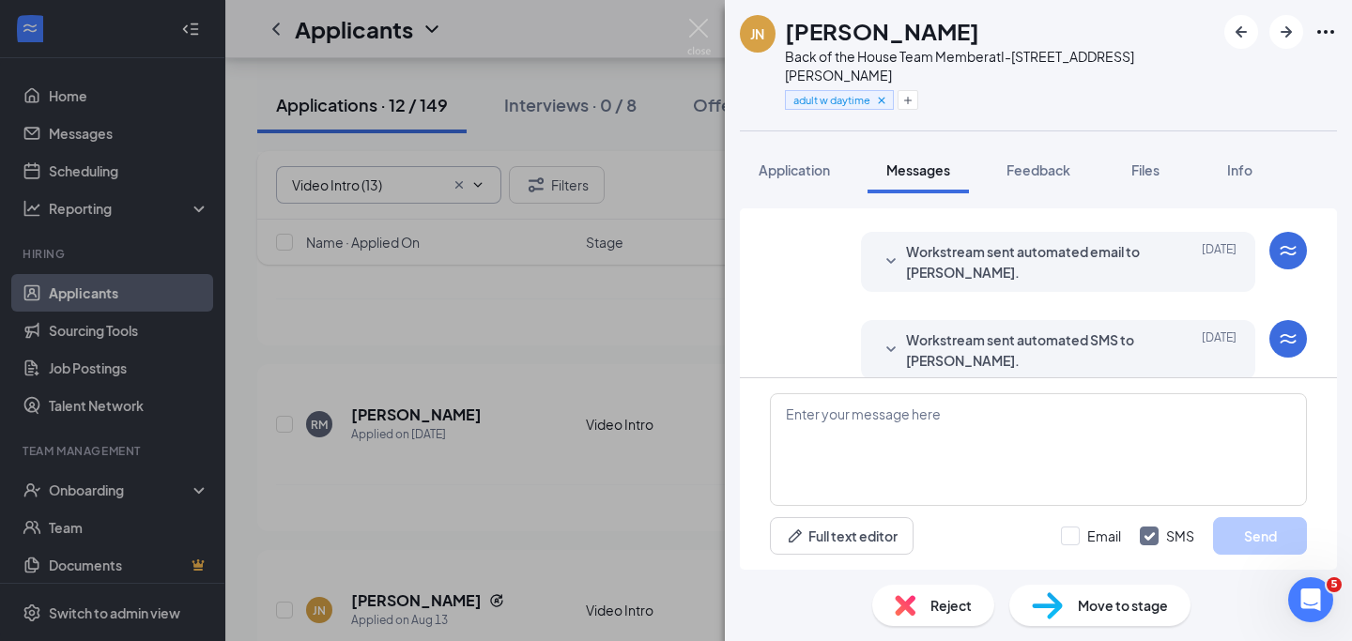
scroll to position [967, 0]
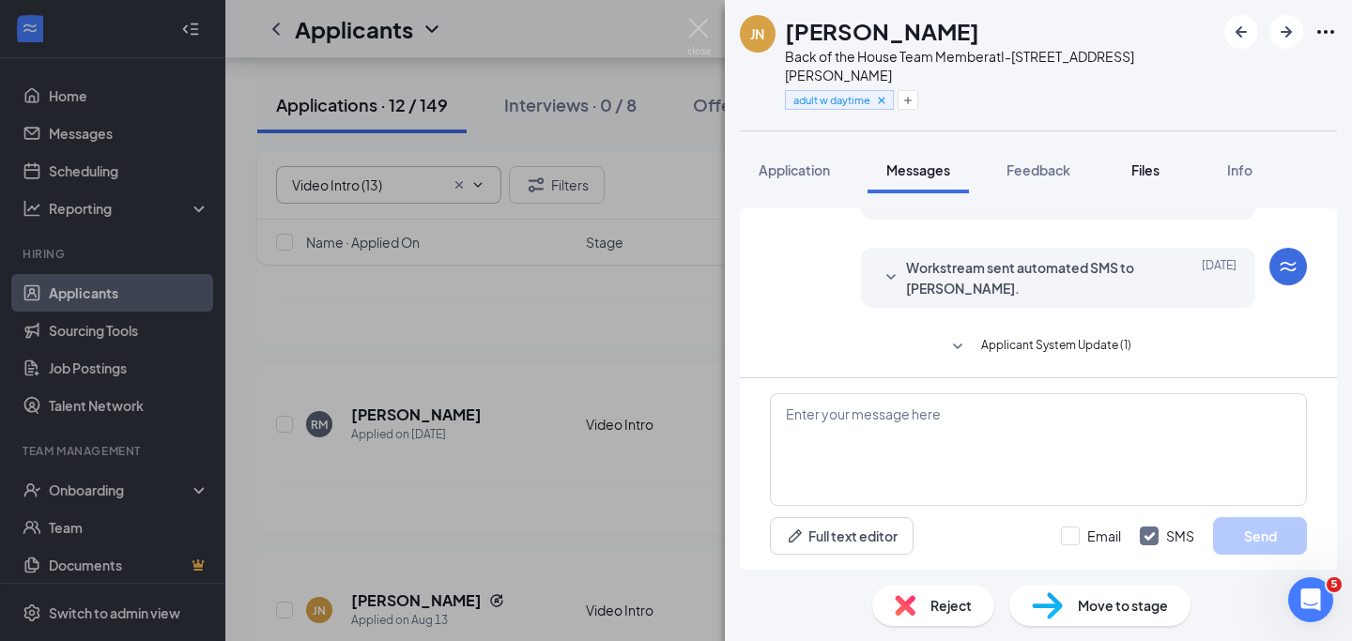
click at [1150, 161] on span "Files" at bounding box center [1145, 169] width 28 height 17
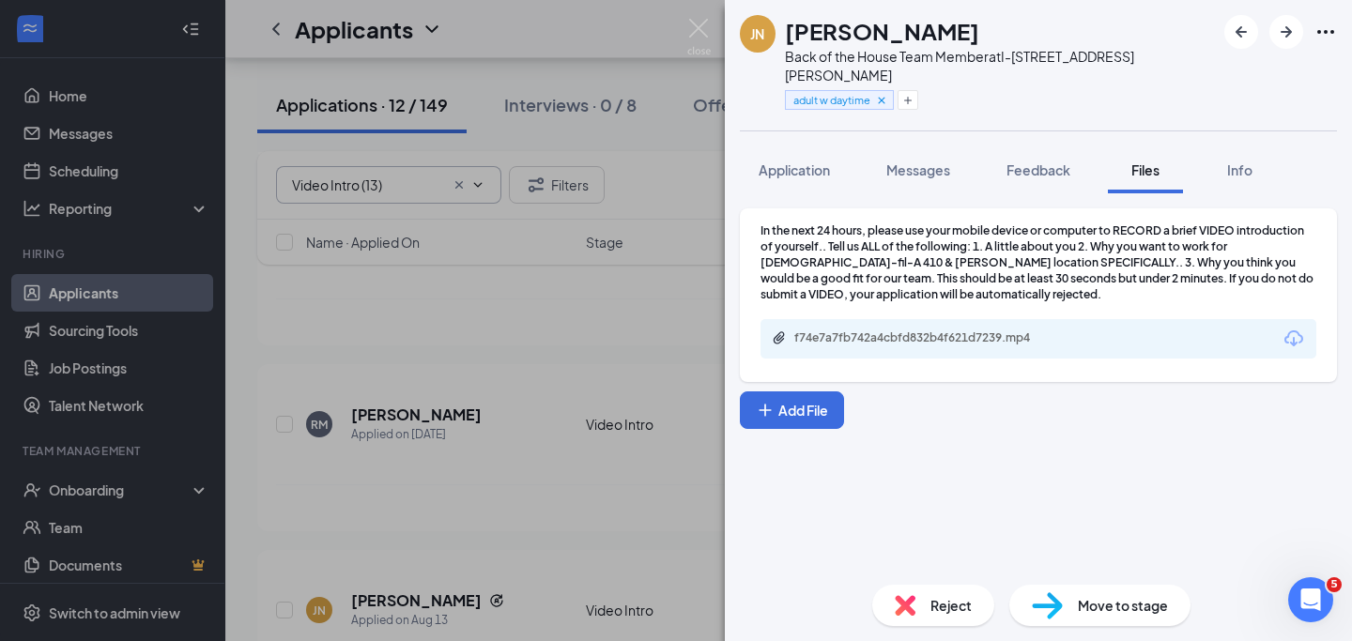
click at [1111, 320] on div "f74e7a7fb742a4cbfd832b4f621d7239.mp4" at bounding box center [1038, 338] width 556 height 39
click at [1289, 328] on icon "Download" at bounding box center [1293, 339] width 23 height 23
